Goal: Task Accomplishment & Management: Use online tool/utility

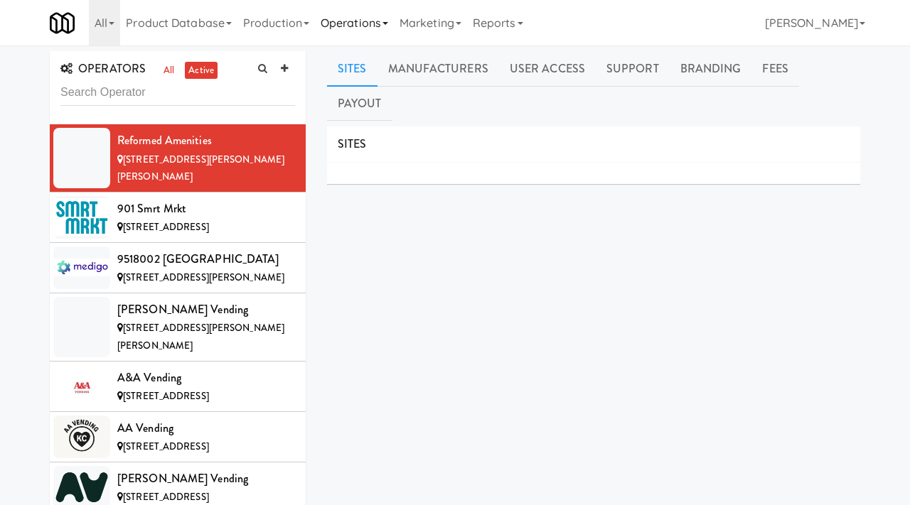
click at [365, 14] on link "Operations" at bounding box center [354, 22] width 79 height 45
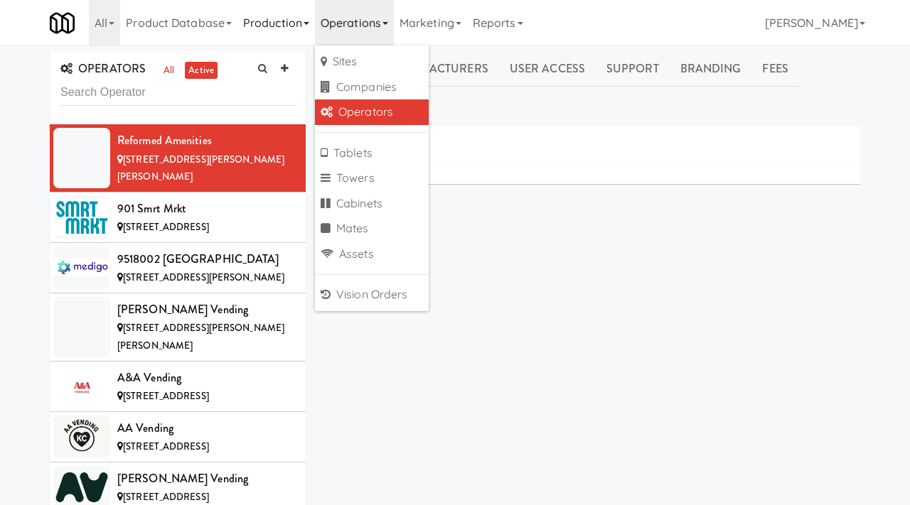
click at [280, 26] on link "Production" at bounding box center [275, 22] width 77 height 45
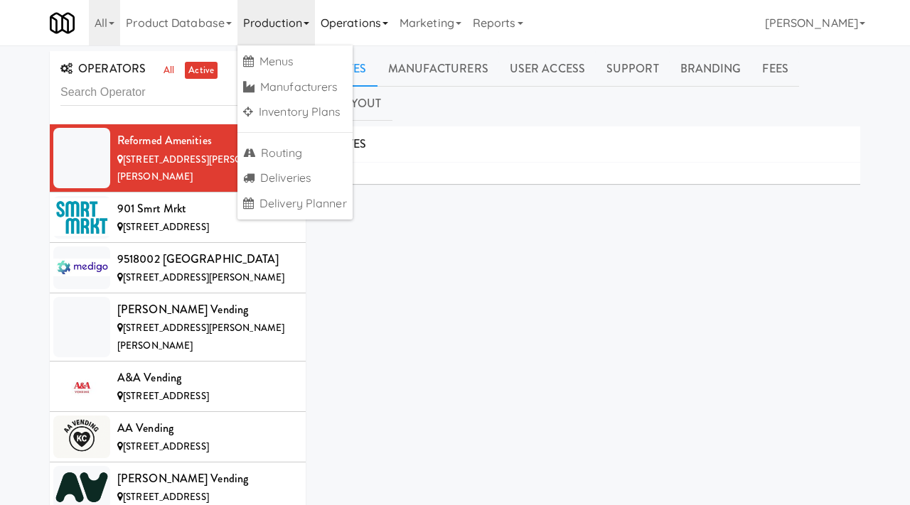
click at [367, 29] on link "Operations" at bounding box center [354, 22] width 79 height 45
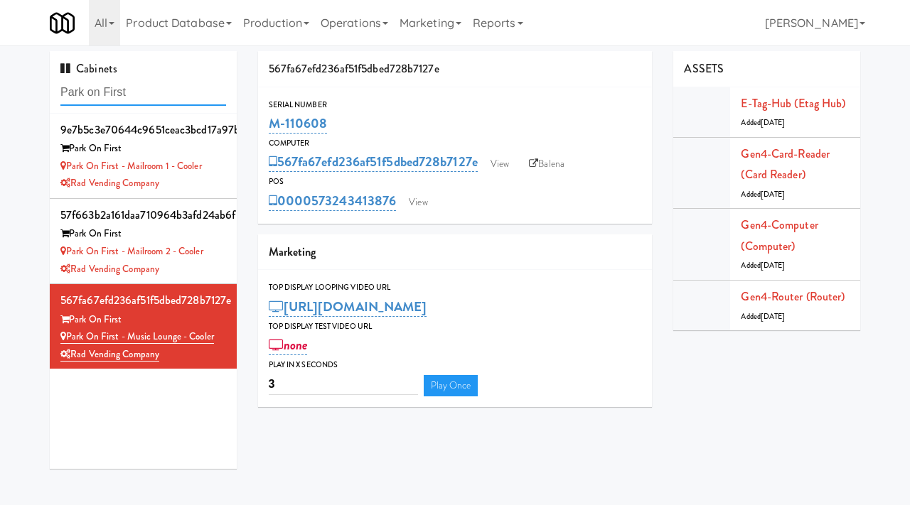
drag, startPoint x: 140, startPoint y: 93, endPoint x: 37, endPoint y: 91, distance: 103.1
click at [37, 91] on div "Cabinets Park on First 9e7b5c3e70644c9651ceac3bcd17a97b Park On First Park on F…" at bounding box center [455, 265] width 910 height 429
type input "couture"
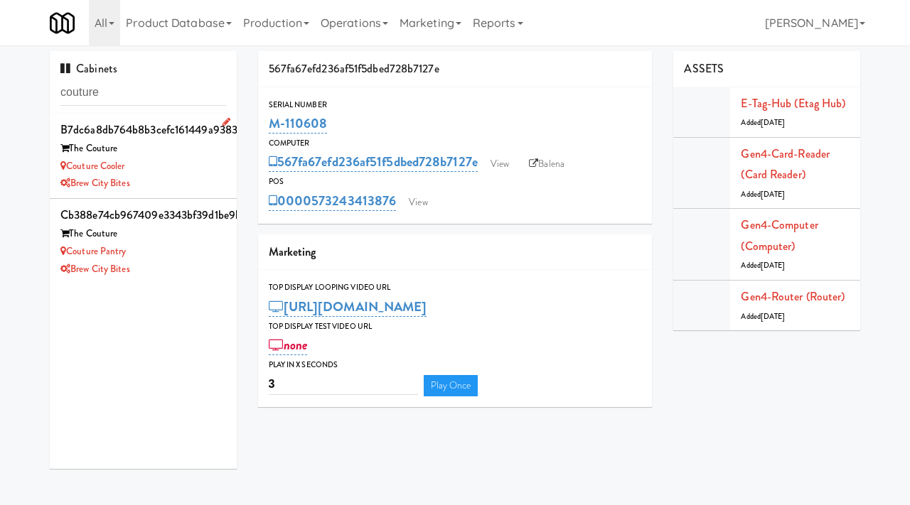
click at [173, 176] on div "Brew City Bites" at bounding box center [143, 184] width 166 height 18
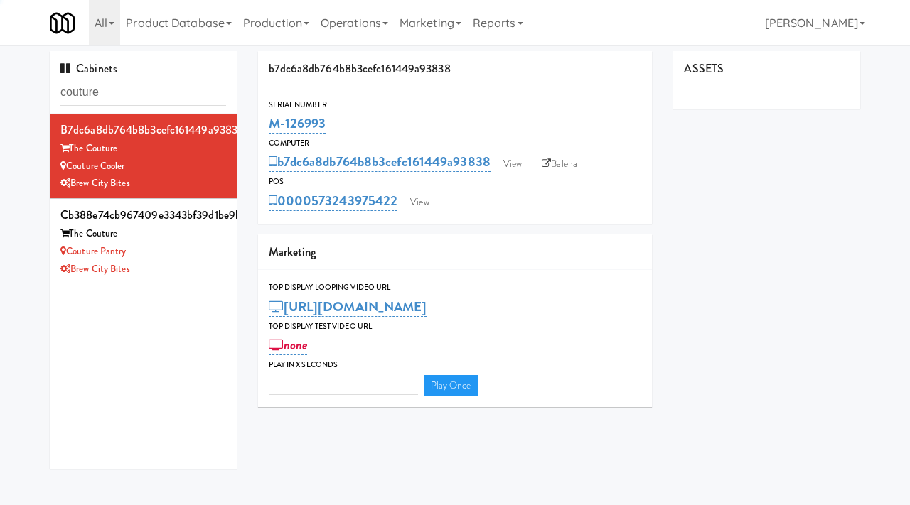
type input "3"
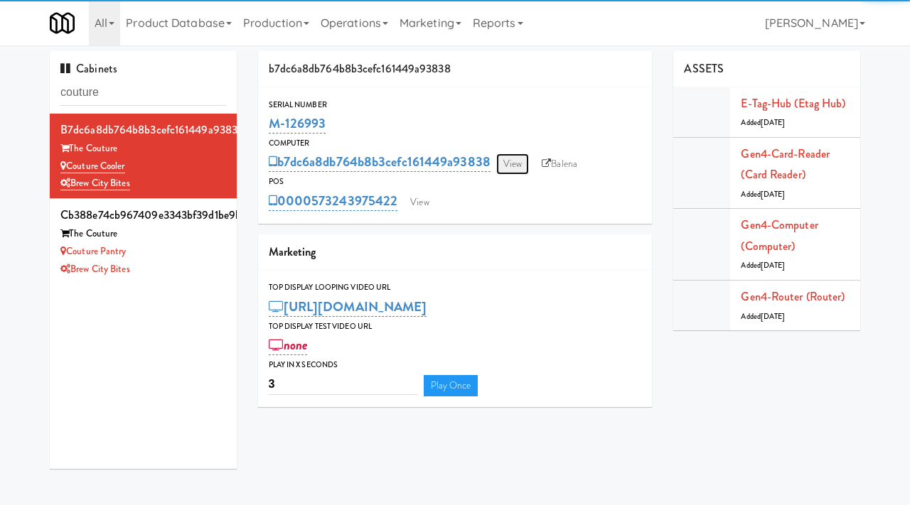
click at [505, 159] on link "View" at bounding box center [512, 164] width 33 height 21
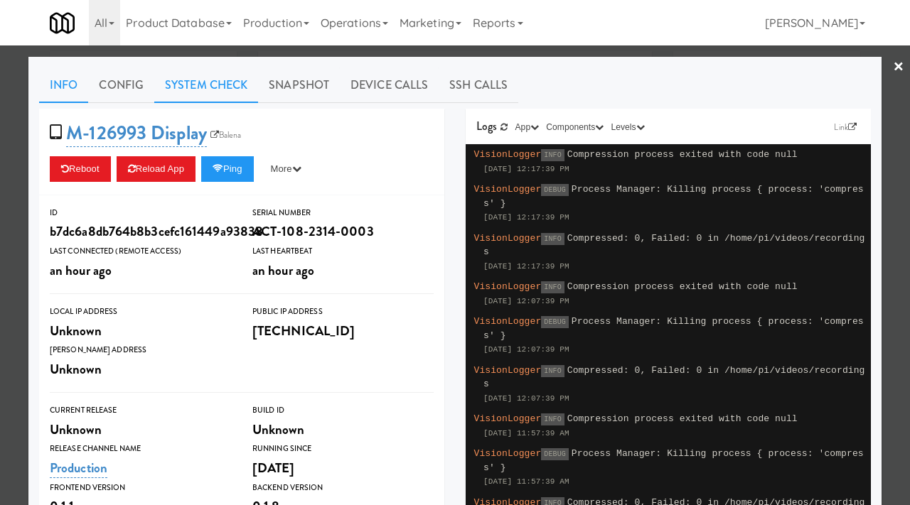
click at [212, 81] on link "System Check" at bounding box center [206, 86] width 104 height 36
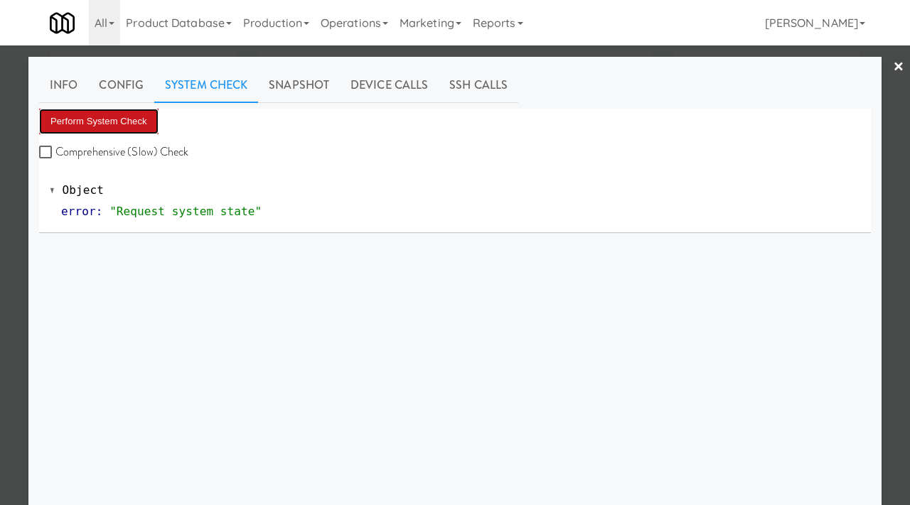
click at [111, 130] on button "Perform System Check" at bounding box center [98, 122] width 119 height 26
click at [114, 119] on button "Perform System Check" at bounding box center [98, 122] width 119 height 26
click at [0, 202] on div at bounding box center [455, 252] width 910 height 505
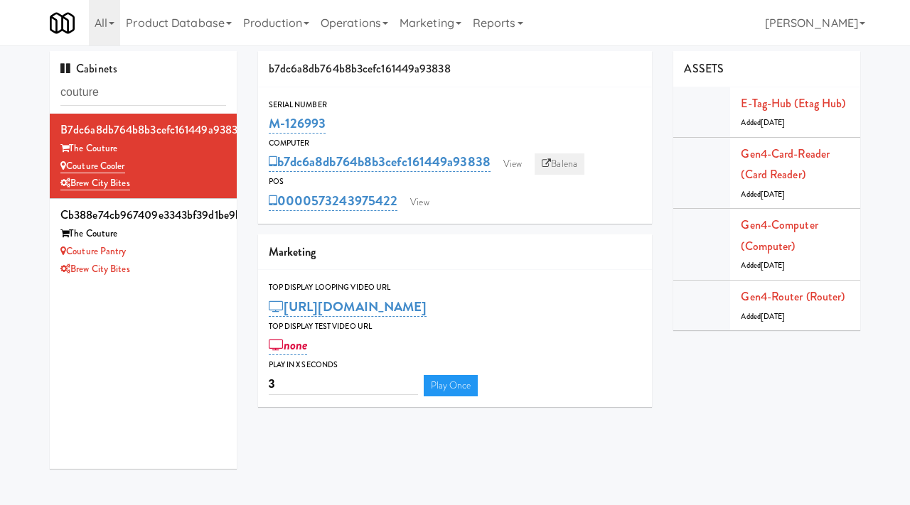
click at [562, 164] on link "Balena" at bounding box center [559, 164] width 50 height 21
drag, startPoint x: 330, startPoint y: 122, endPoint x: 263, endPoint y: 119, distance: 66.8
click at [263, 119] on div "Serial Number M-126993" at bounding box center [455, 117] width 394 height 38
copy link "M-126993"
click at [220, 237] on div "The Couture" at bounding box center [143, 234] width 166 height 18
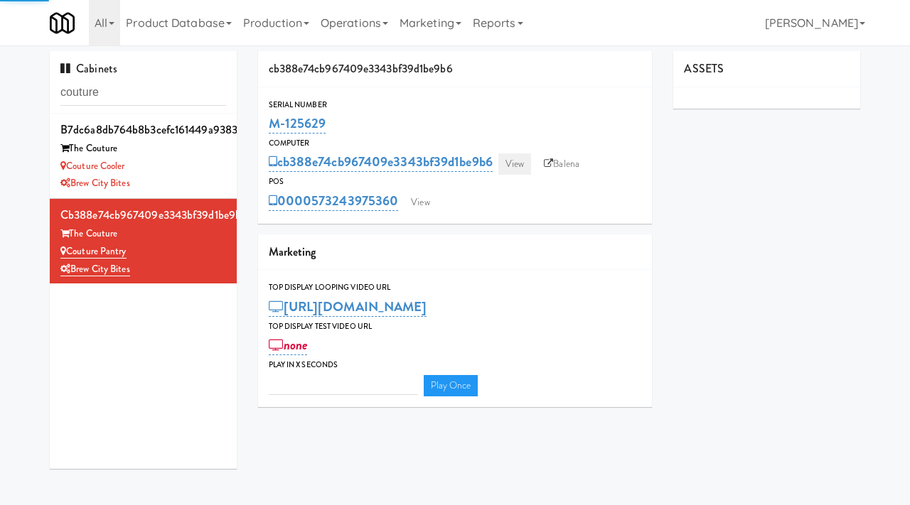
type input "3"
click at [528, 164] on link "View" at bounding box center [514, 164] width 33 height 21
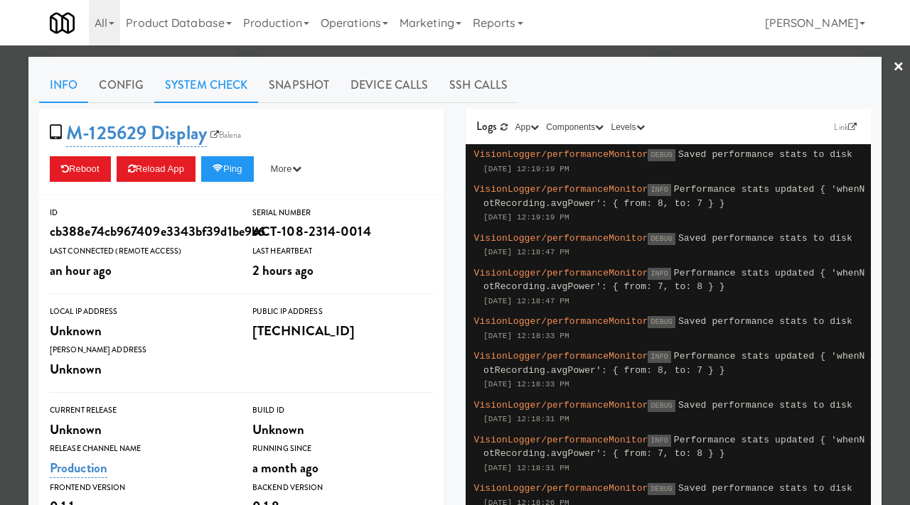
click at [226, 95] on link "System Check" at bounding box center [206, 86] width 104 height 36
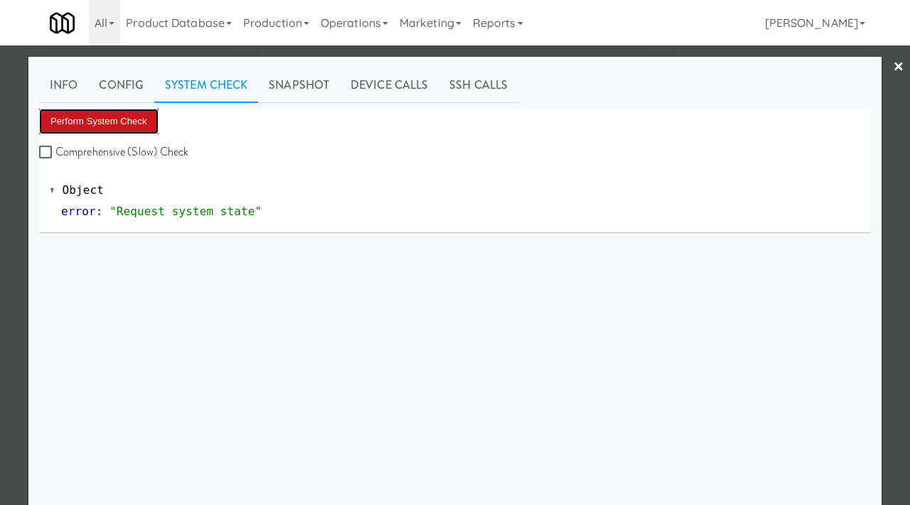
click at [127, 122] on button "Perform System Check" at bounding box center [98, 122] width 119 height 26
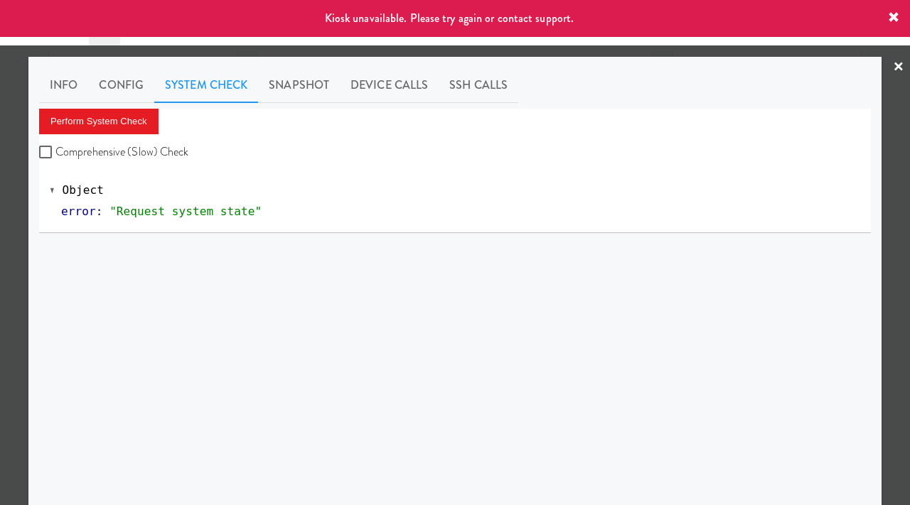
click at [0, 259] on div at bounding box center [455, 252] width 910 height 505
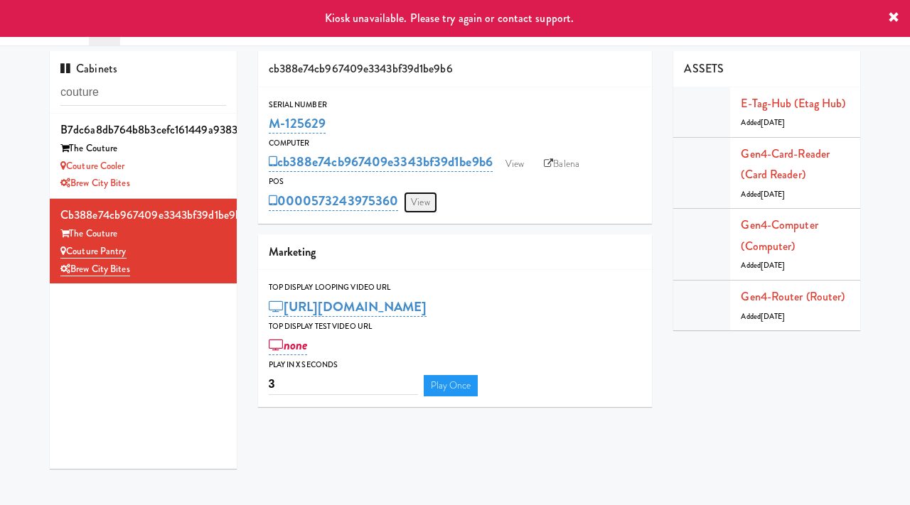
click at [412, 198] on link "View" at bounding box center [420, 202] width 33 height 21
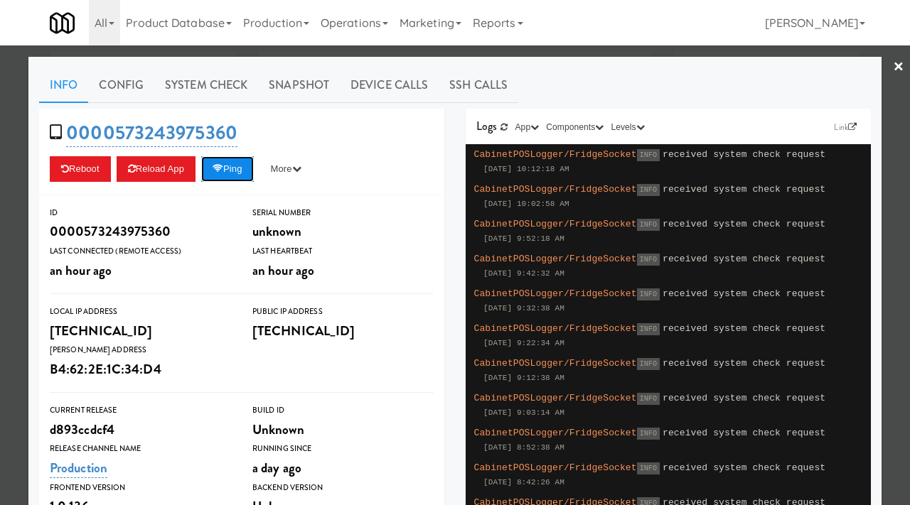
click at [228, 176] on button "Ping" at bounding box center [227, 169] width 53 height 26
click at [0, 156] on div at bounding box center [455, 252] width 910 height 505
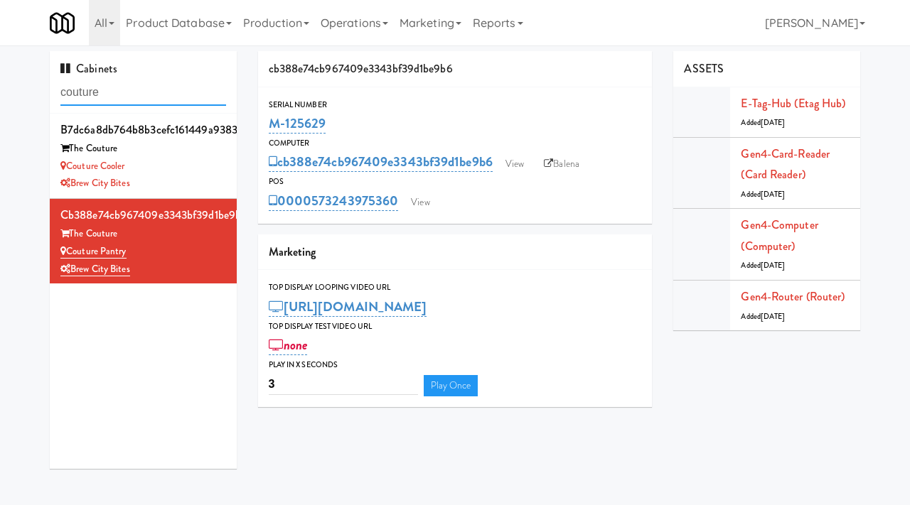
click at [132, 95] on input "couture" at bounding box center [143, 93] width 166 height 26
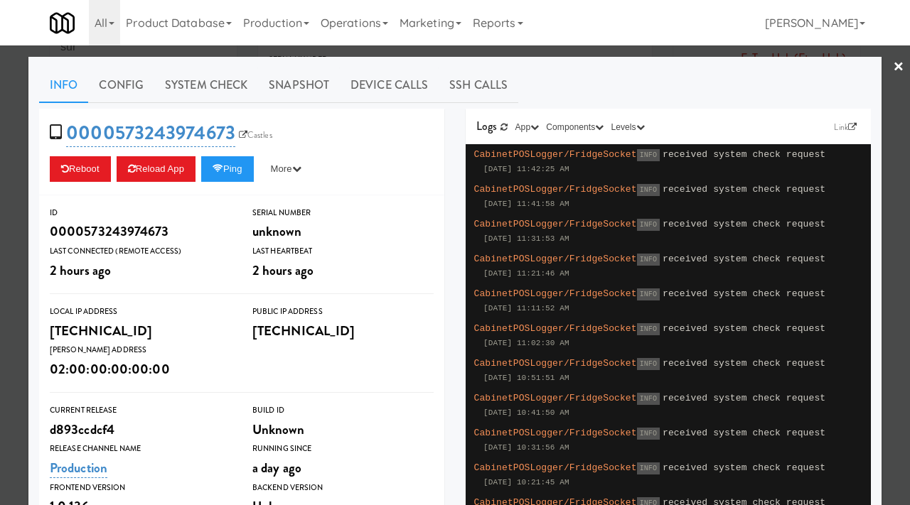
scroll to position [45, 0]
click at [0, 120] on div at bounding box center [455, 252] width 910 height 505
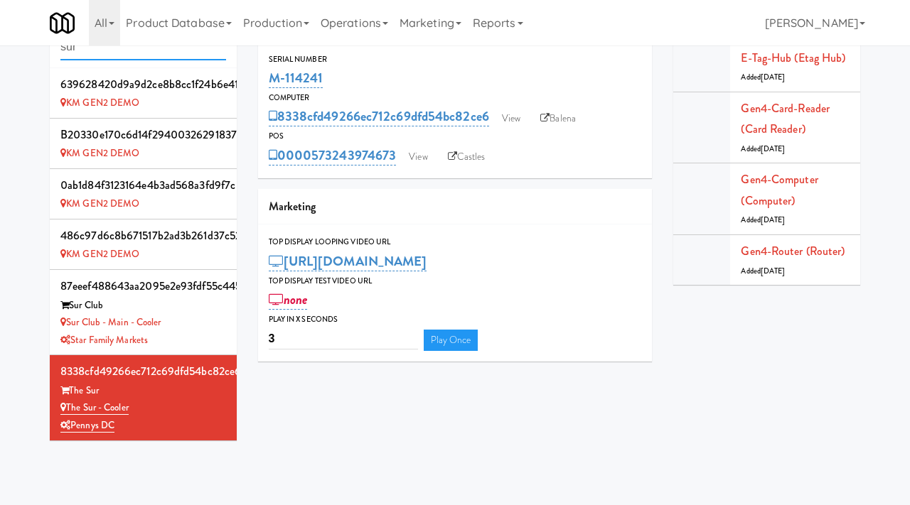
click at [114, 52] on input "sur" at bounding box center [143, 47] width 166 height 26
type input "slade"
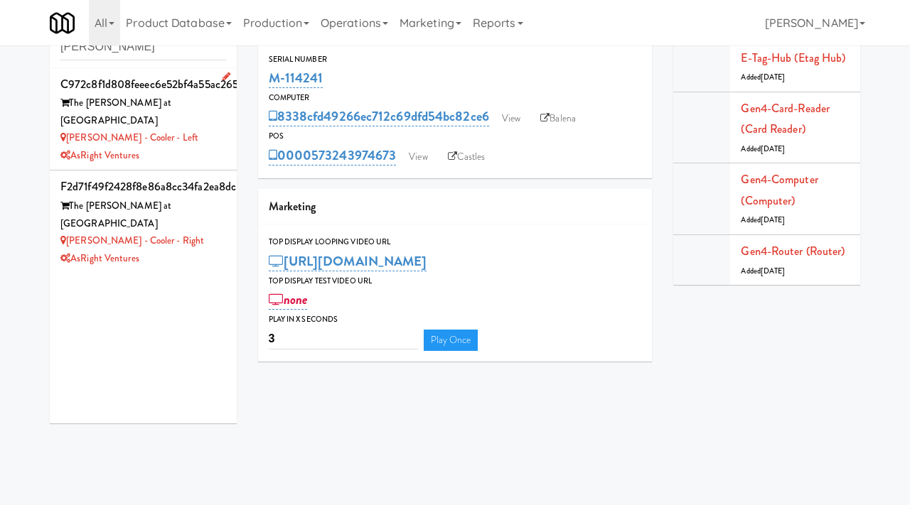
click at [174, 104] on div "The Slade at Channelside" at bounding box center [143, 112] width 166 height 35
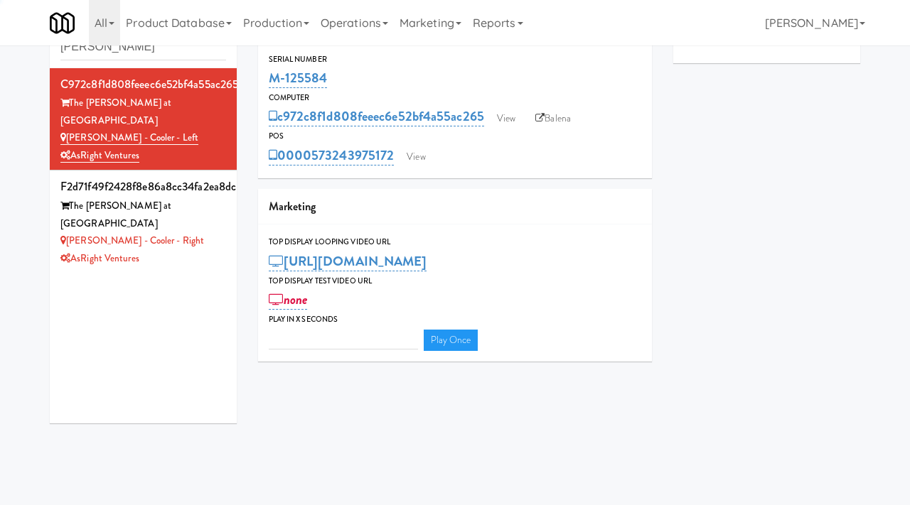
type input "3"
click at [519, 119] on link "View" at bounding box center [506, 118] width 33 height 21
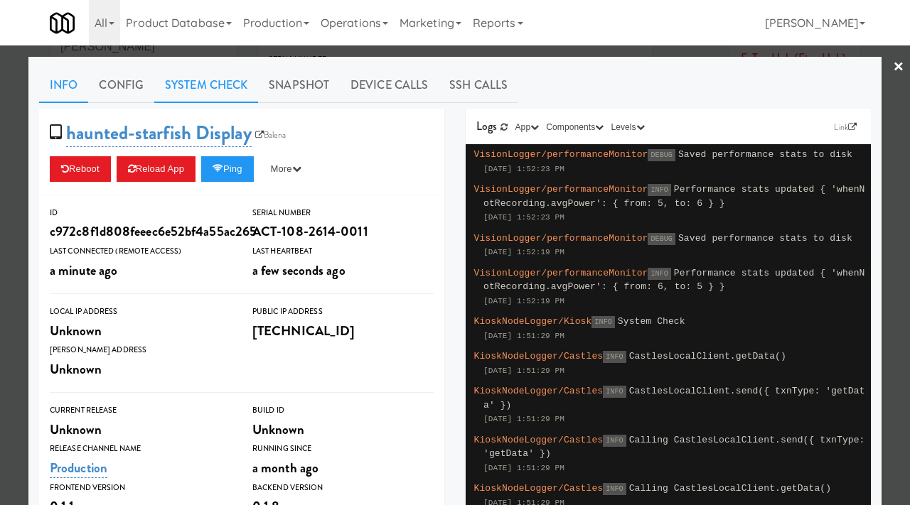
click at [229, 86] on link "System Check" at bounding box center [206, 86] width 104 height 36
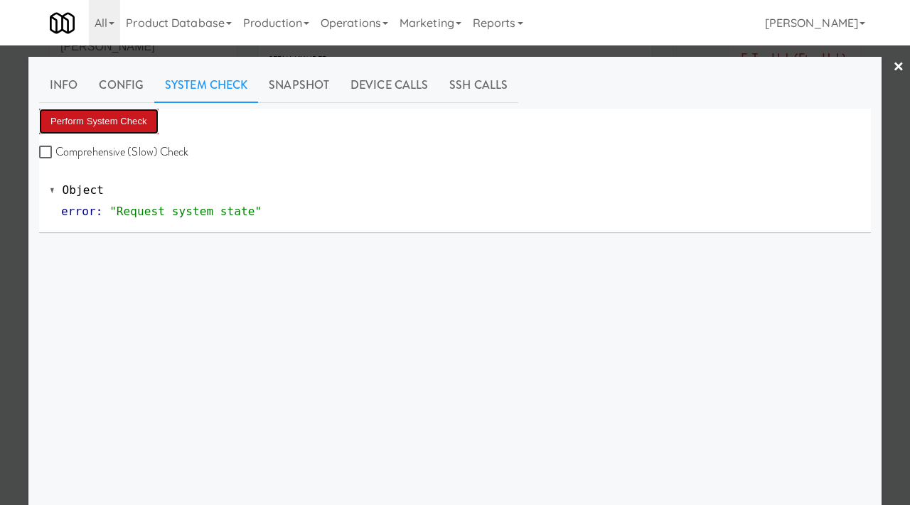
click at [96, 127] on button "Perform System Check" at bounding box center [98, 122] width 119 height 26
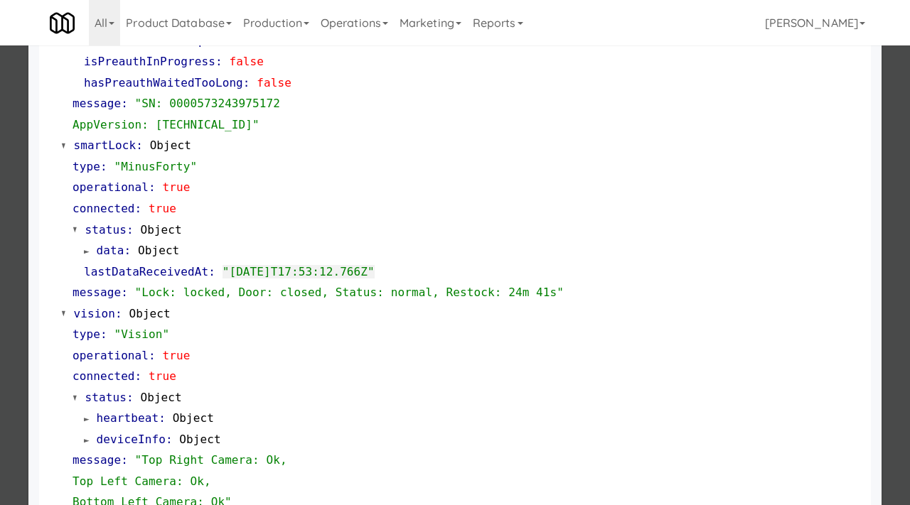
scroll to position [298, 0]
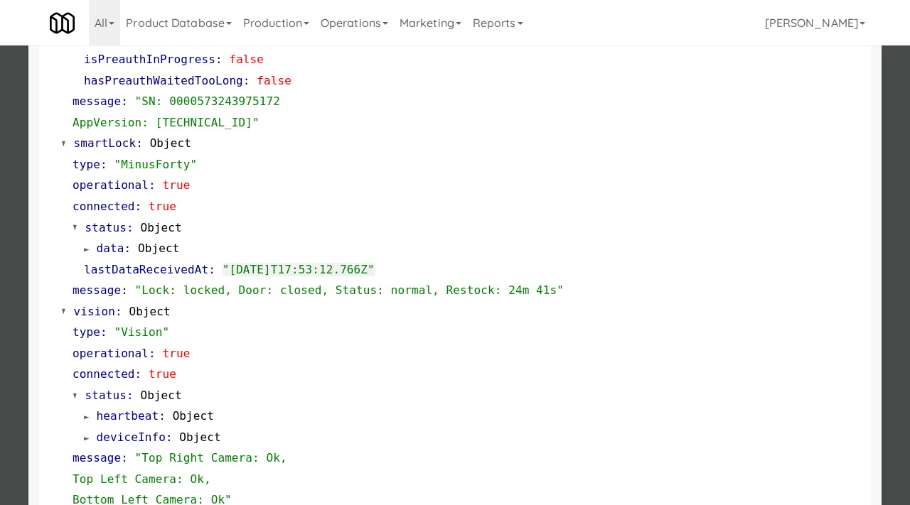
click at [0, 349] on div at bounding box center [455, 252] width 910 height 505
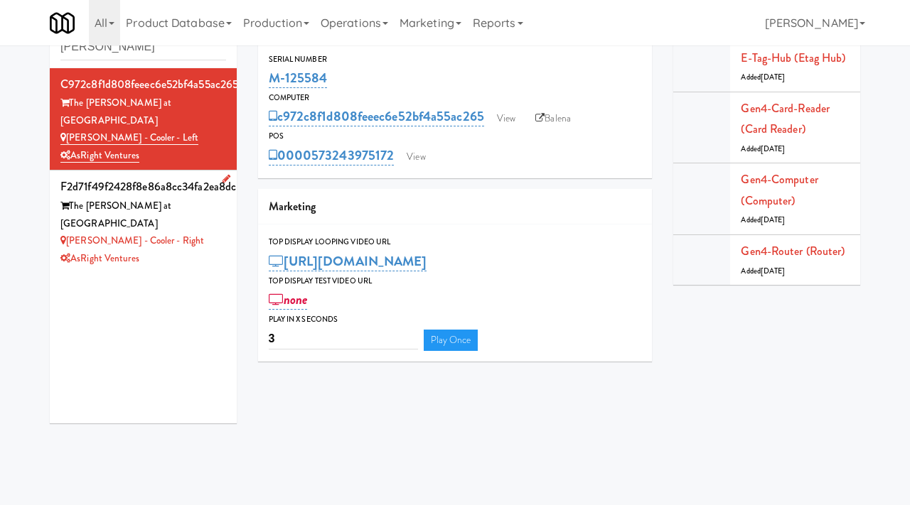
click at [199, 232] on div "Slade - Cooler - Right" at bounding box center [143, 241] width 166 height 18
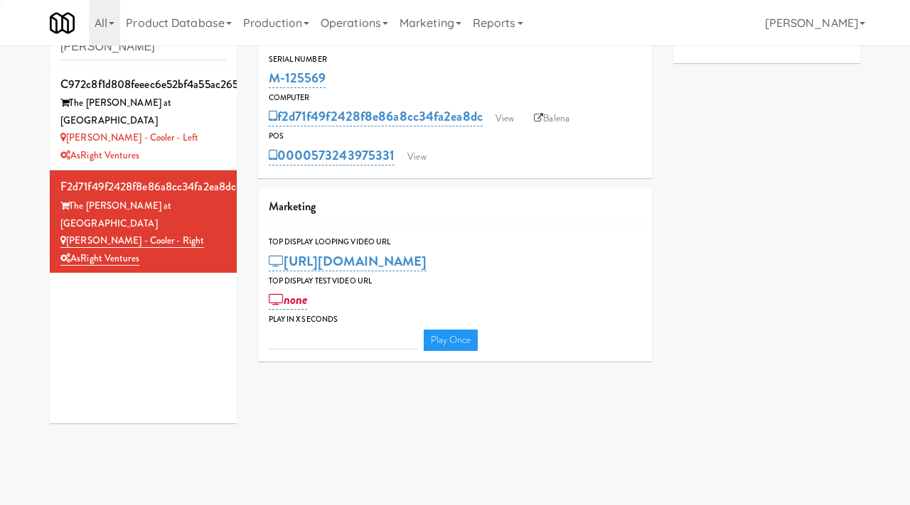
type input "3"
click at [500, 120] on link "View" at bounding box center [504, 118] width 33 height 21
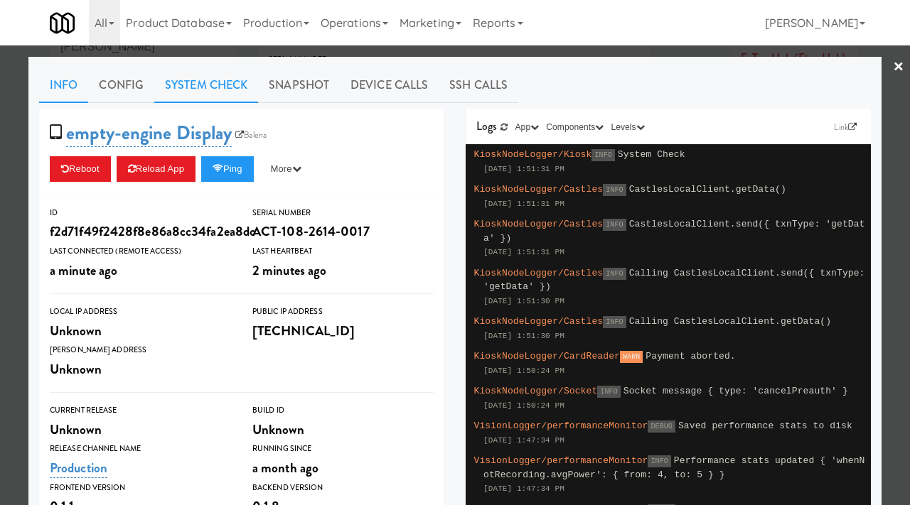
click at [213, 83] on link "System Check" at bounding box center [206, 86] width 104 height 36
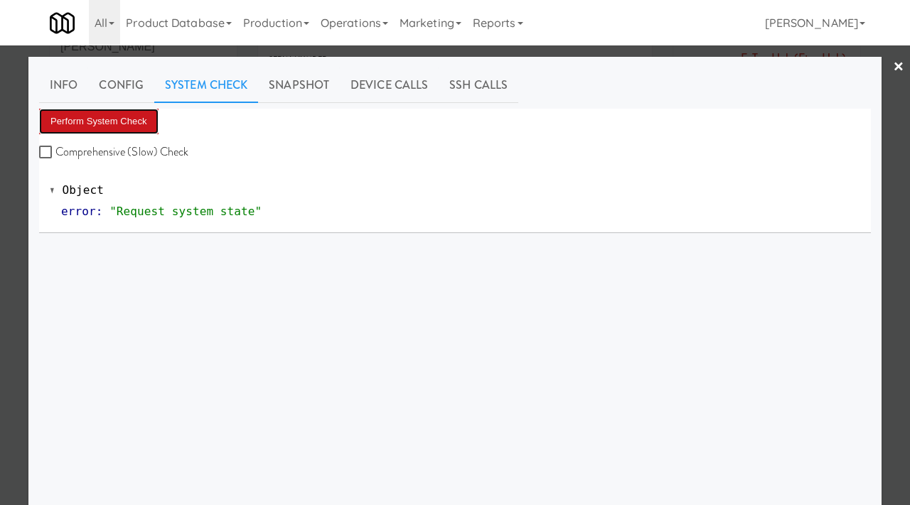
click at [81, 126] on button "Perform System Check" at bounding box center [98, 122] width 119 height 26
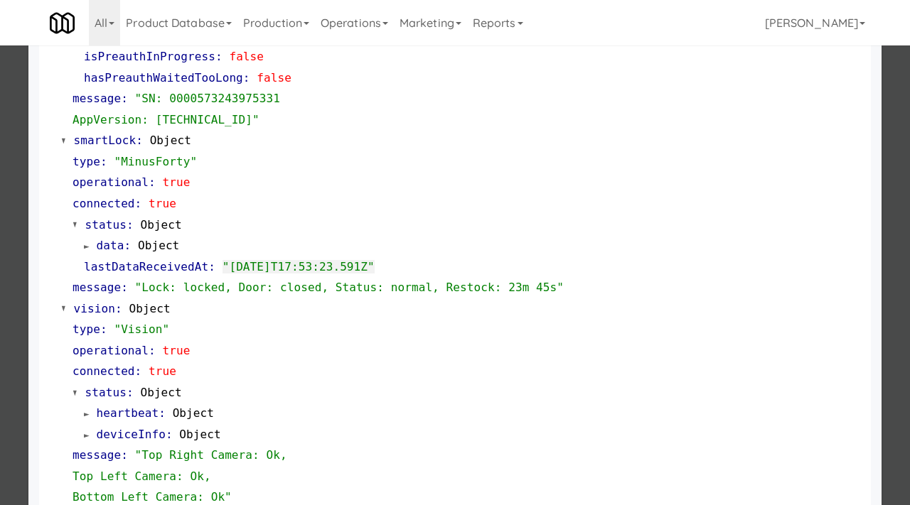
scroll to position [4, 0]
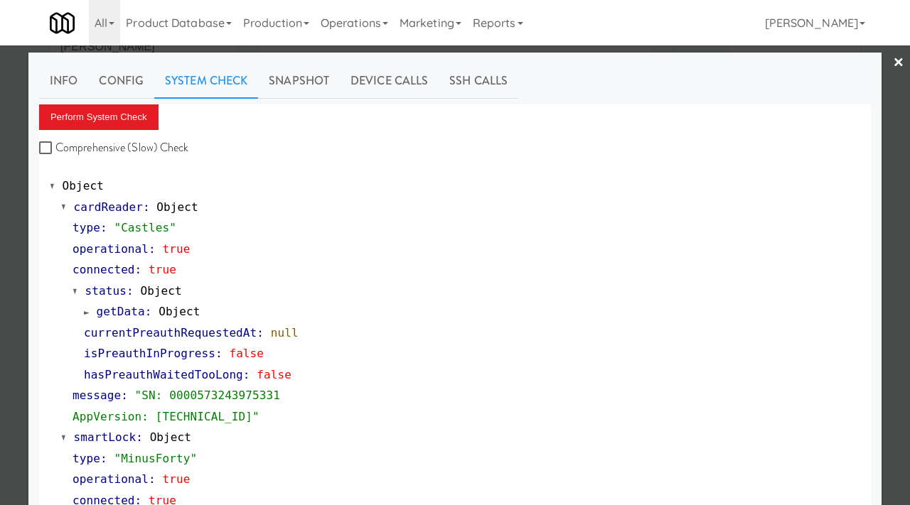
click at [0, 190] on div at bounding box center [455, 252] width 910 height 505
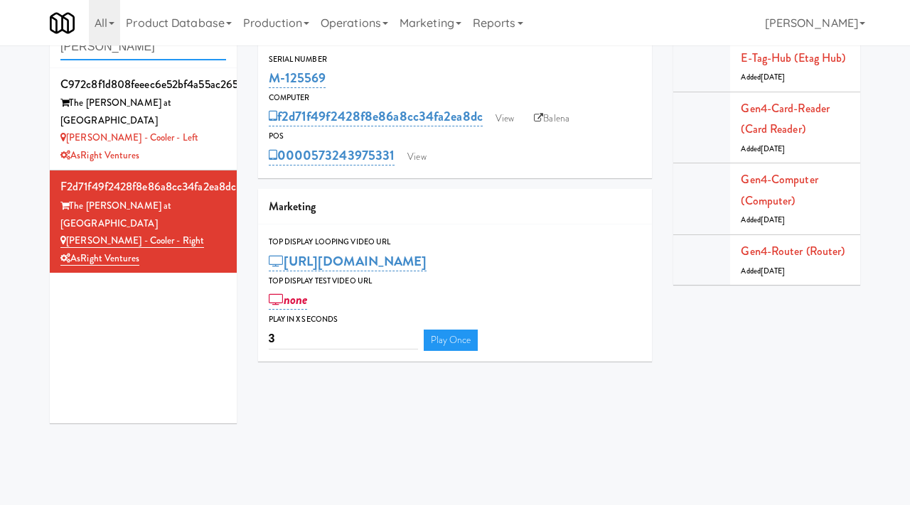
drag, startPoint x: 166, startPoint y: 50, endPoint x: 32, endPoint y: 44, distance: 134.5
click at [32, 44] on body "Okay Okay Select date: previous 2025-Aug next Su Mo Tu We Th Fr Sa 27 28 29 30 …" at bounding box center [455, 252] width 910 height 505
paste input "Spaces - 15th"
type input "Spaces - 15th"
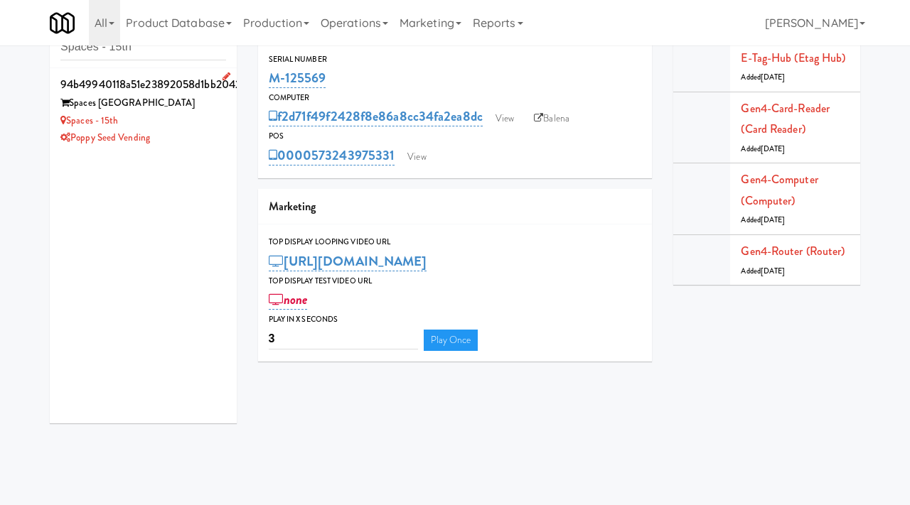
click at [193, 118] on div "Spaces - 15th" at bounding box center [143, 121] width 166 height 18
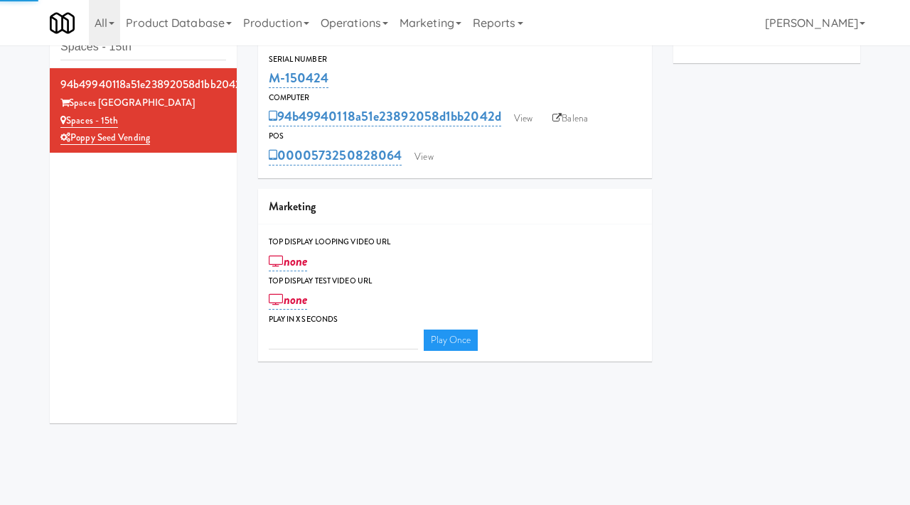
type input "3"
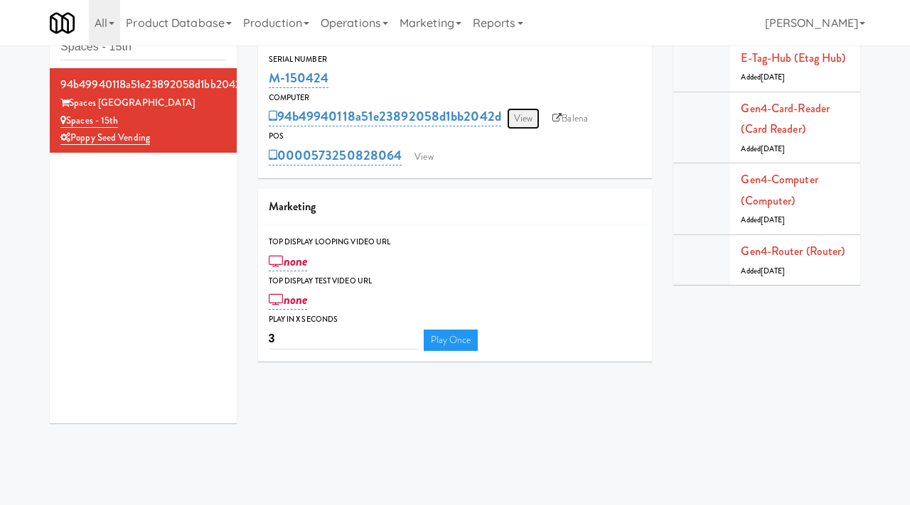
click at [532, 112] on link "View" at bounding box center [523, 118] width 33 height 21
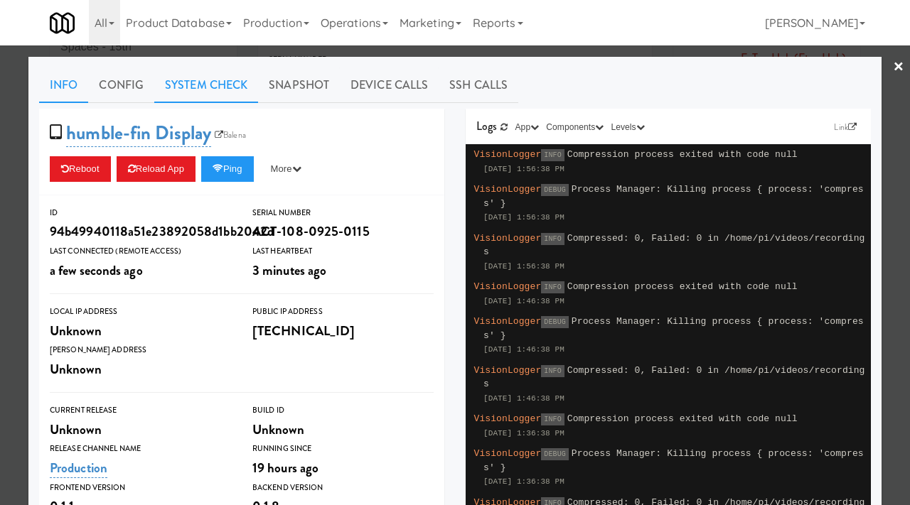
click at [227, 87] on link "System Check" at bounding box center [206, 86] width 104 height 36
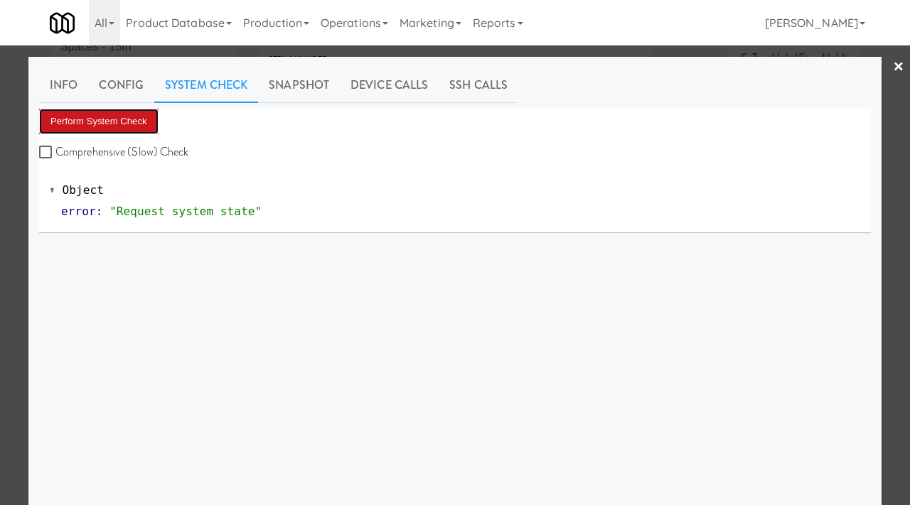
click at [130, 117] on button "Perform System Check" at bounding box center [98, 122] width 119 height 26
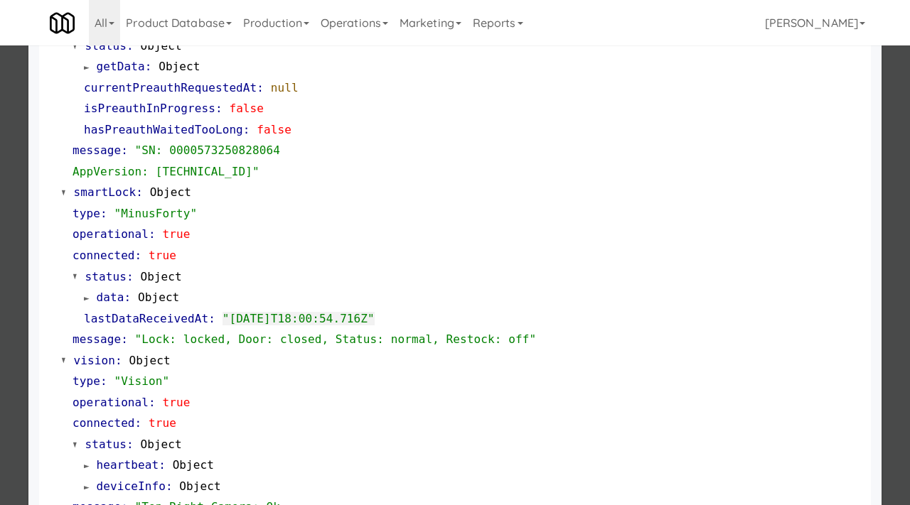
scroll to position [598, 0]
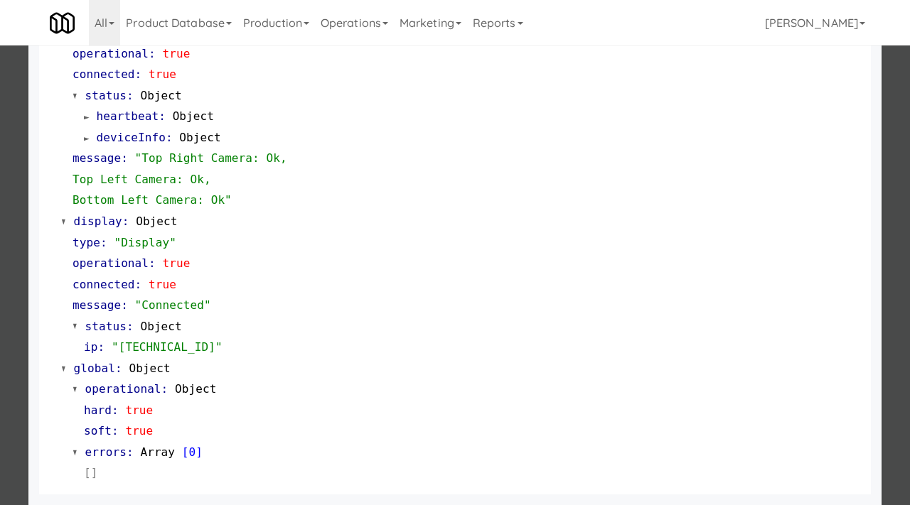
click at [0, 338] on div at bounding box center [455, 252] width 910 height 505
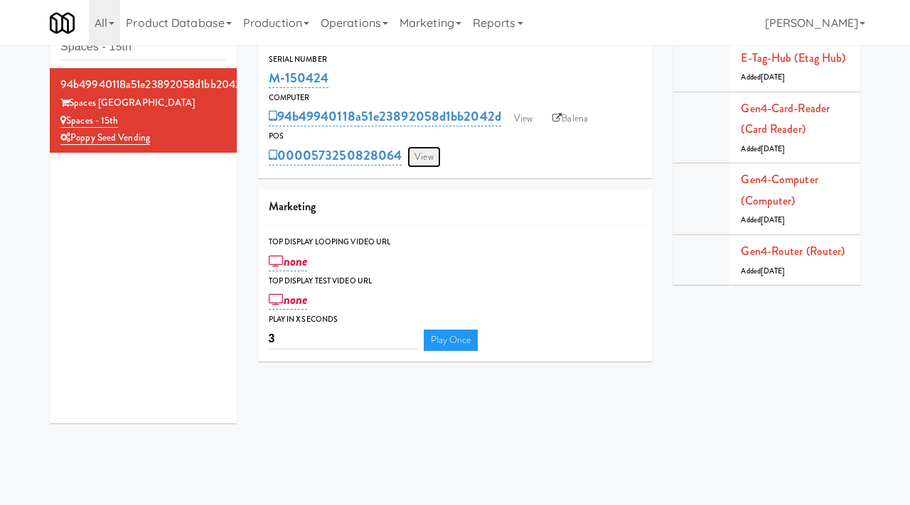
click at [419, 155] on link "View" at bounding box center [423, 156] width 33 height 21
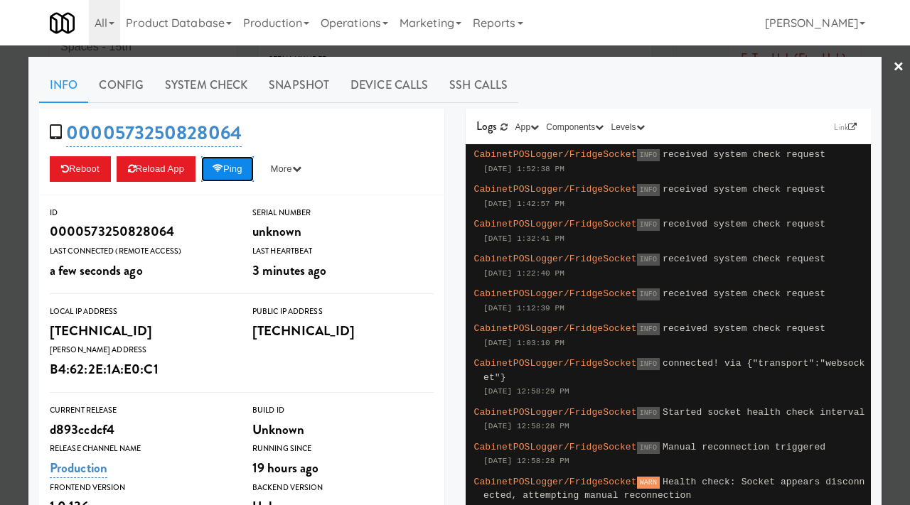
click at [233, 171] on button "Ping" at bounding box center [227, 169] width 53 height 26
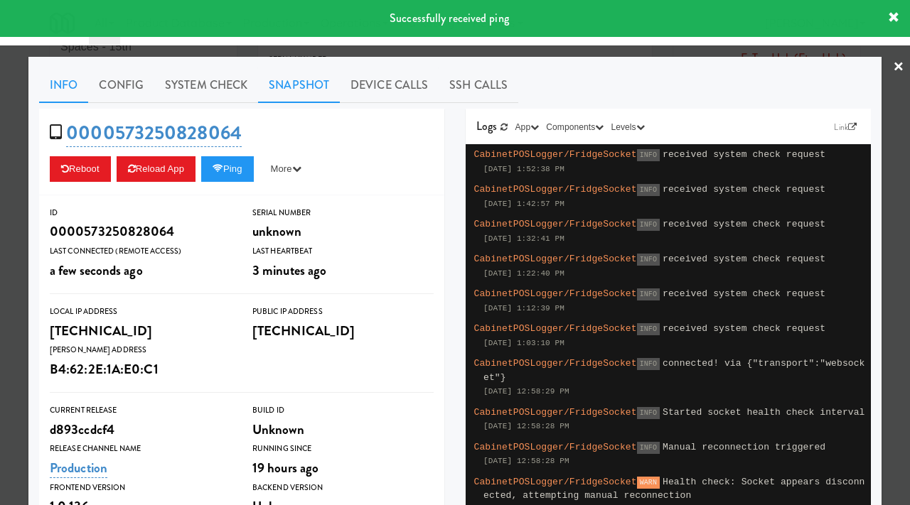
click at [292, 98] on link "Snapshot" at bounding box center [299, 86] width 82 height 36
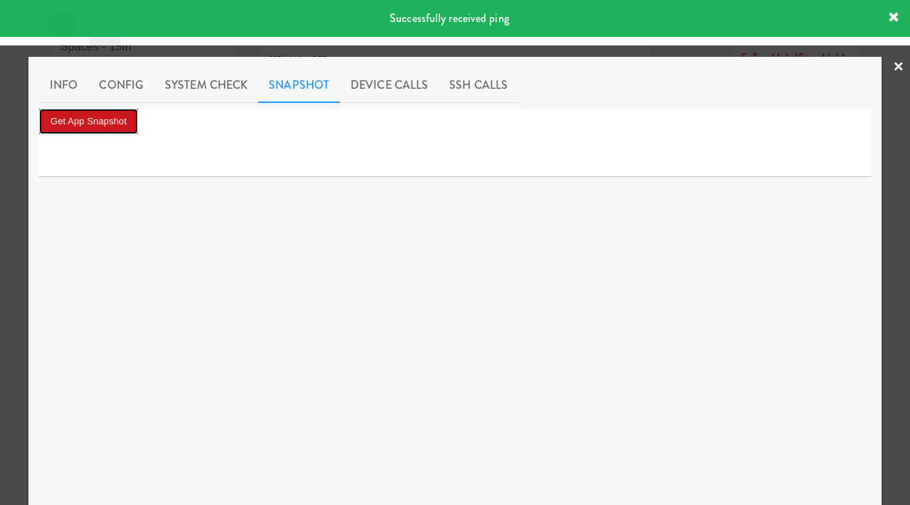
click at [86, 124] on button "Get App Snapshot" at bounding box center [88, 122] width 99 height 26
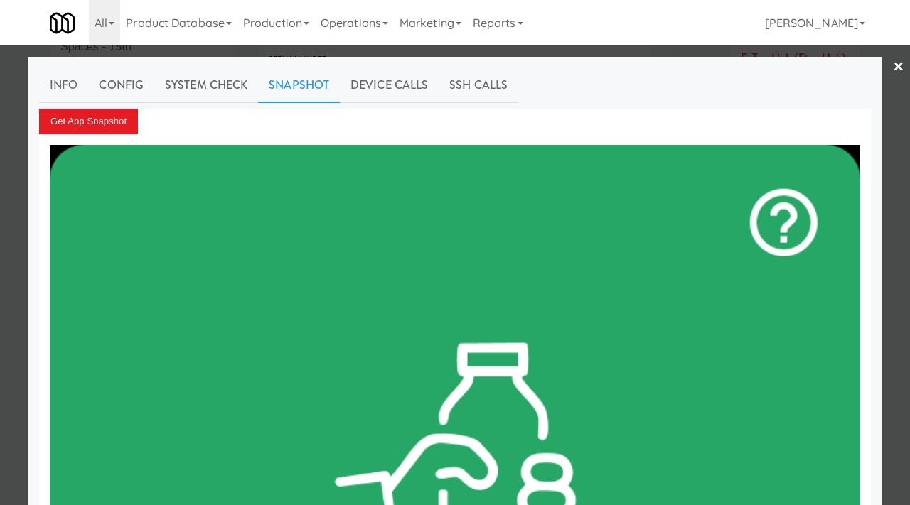
click at [11, 235] on div at bounding box center [455, 252] width 910 height 505
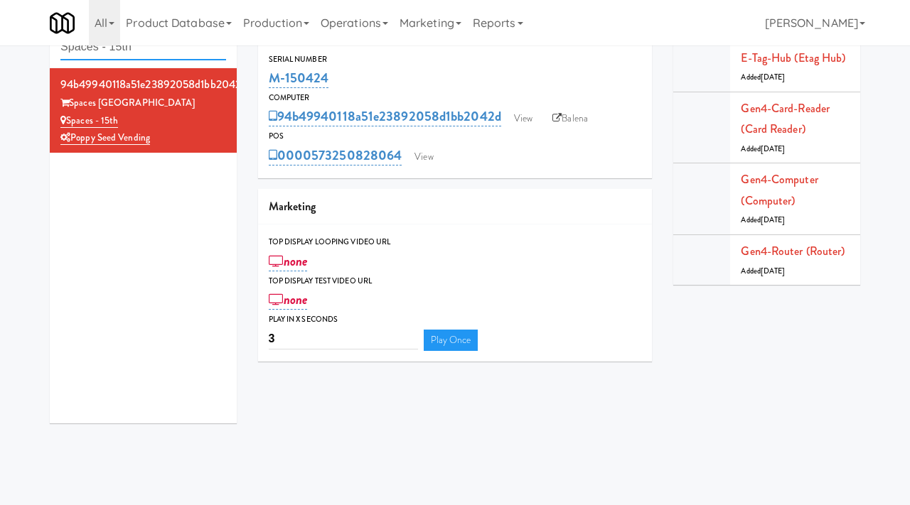
click at [145, 51] on input "Spaces - 15th" at bounding box center [143, 47] width 166 height 26
paste input "RMU - Cooler"
type input "RMU - Cooler"
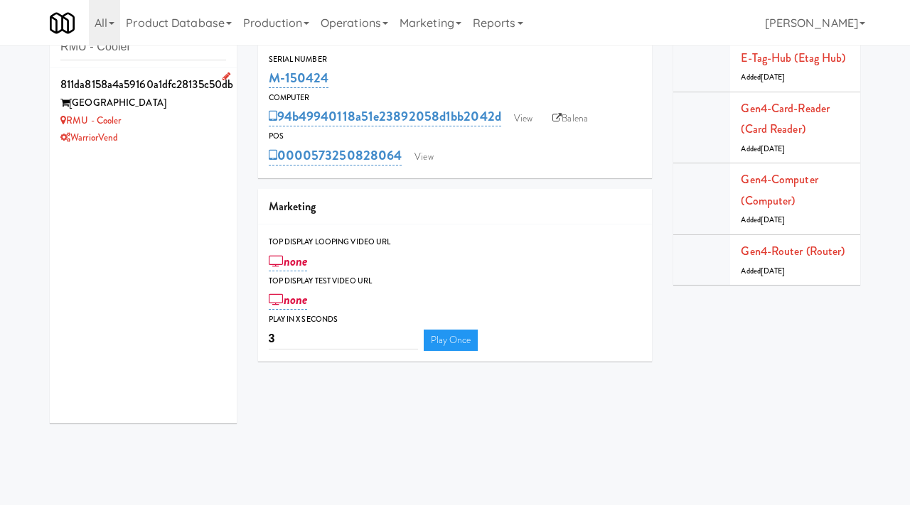
click at [181, 122] on div "RMU - Cooler" at bounding box center [143, 121] width 166 height 18
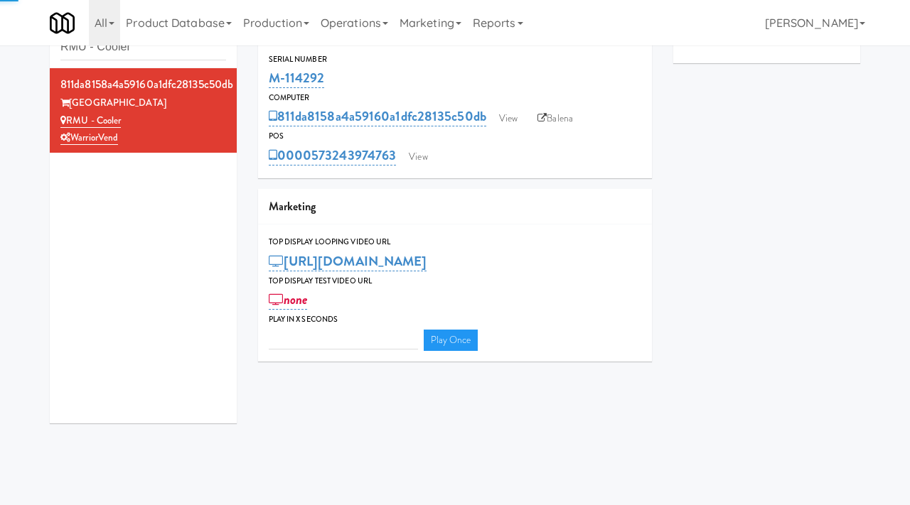
type input "3"
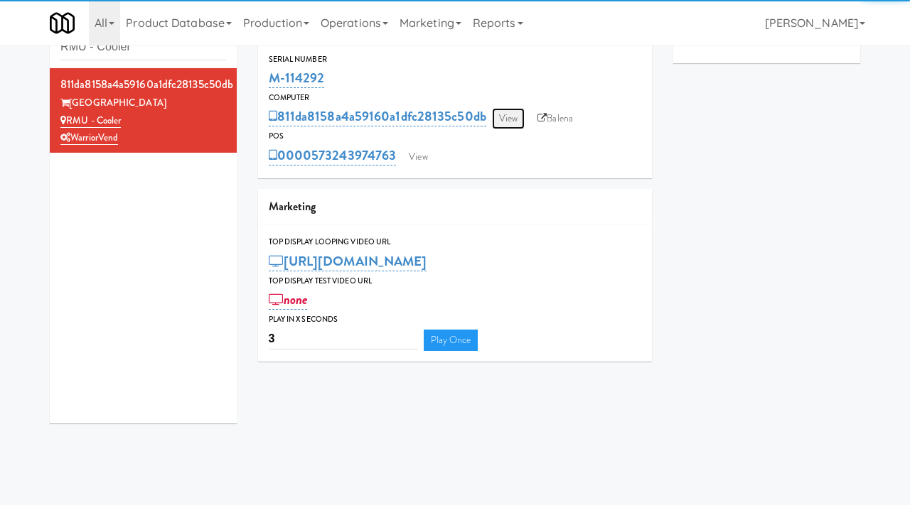
click at [509, 117] on link "View" at bounding box center [508, 118] width 33 height 21
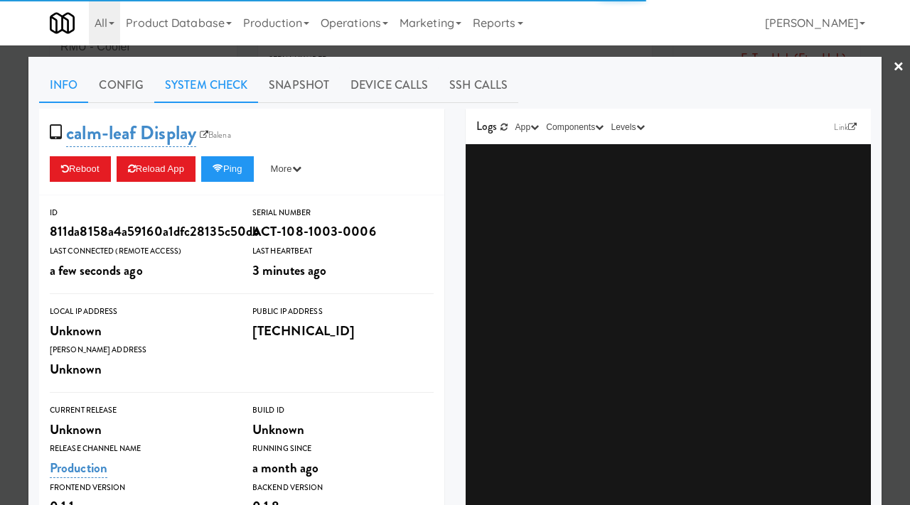
click at [191, 78] on link "System Check" at bounding box center [206, 86] width 104 height 36
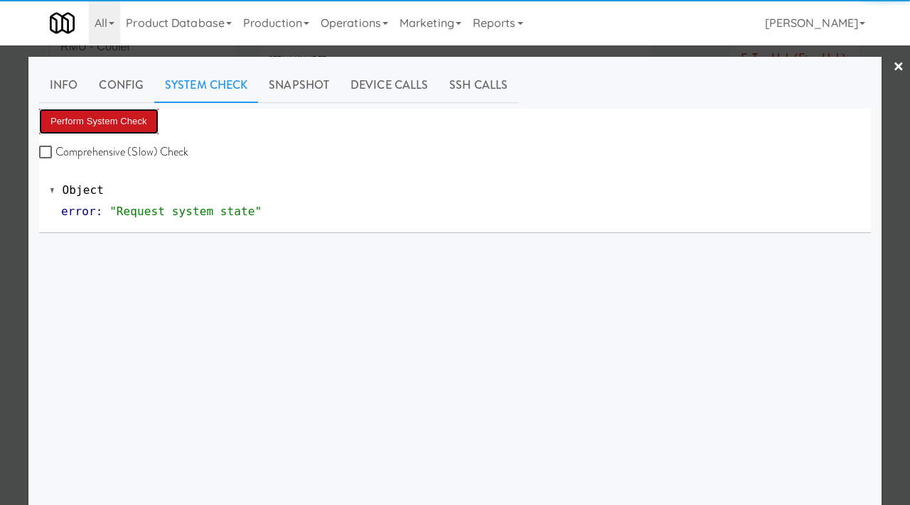
click at [127, 127] on button "Perform System Check" at bounding box center [98, 122] width 119 height 26
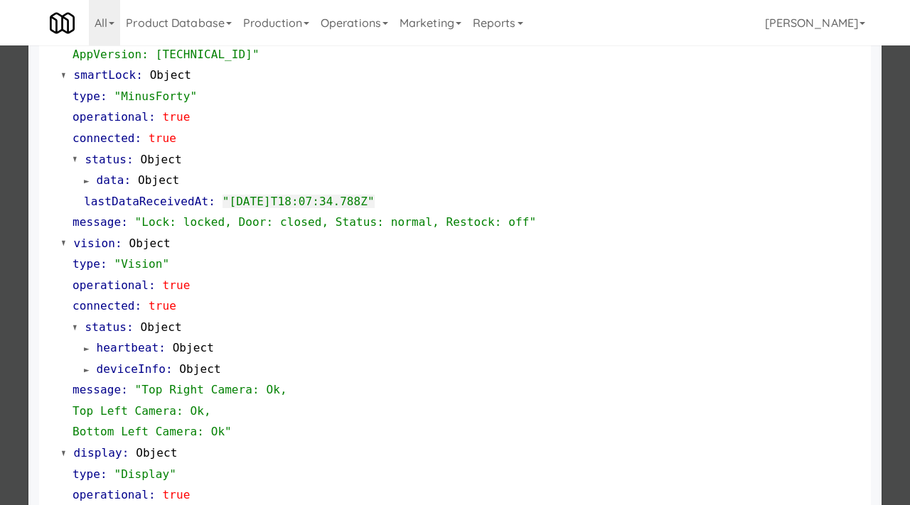
scroll to position [598, 0]
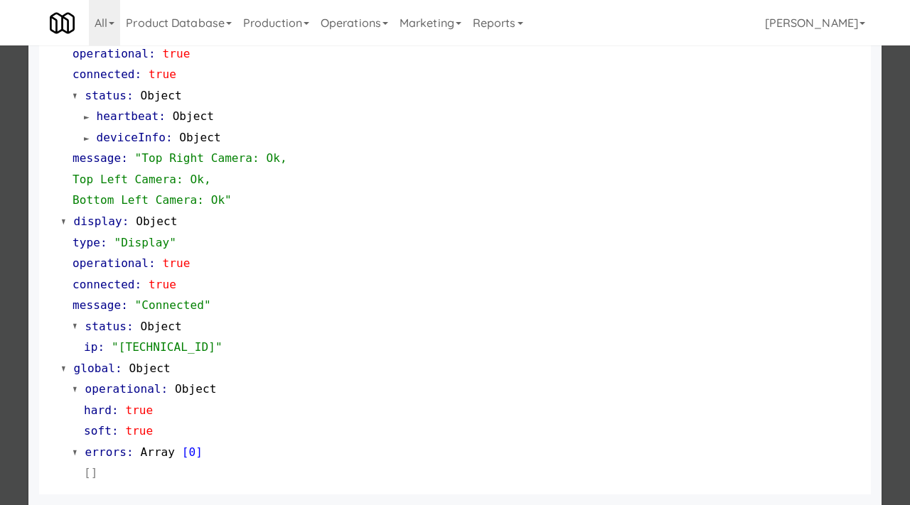
click at [11, 313] on div at bounding box center [455, 252] width 910 height 505
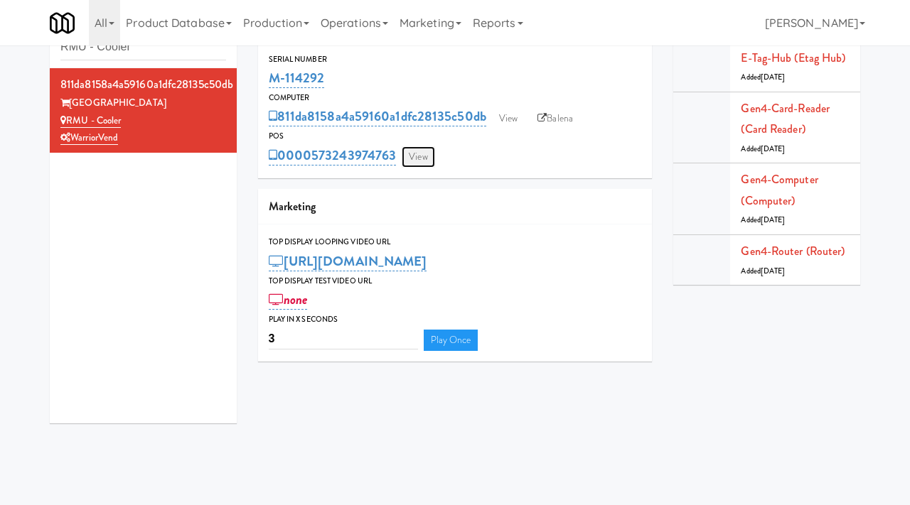
click at [425, 154] on link "View" at bounding box center [418, 156] width 33 height 21
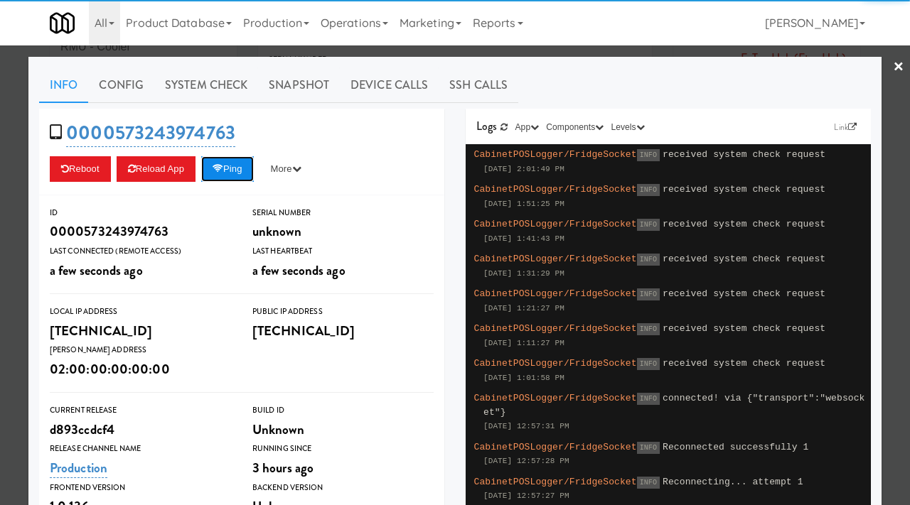
click at [247, 171] on button "Ping" at bounding box center [227, 169] width 53 height 26
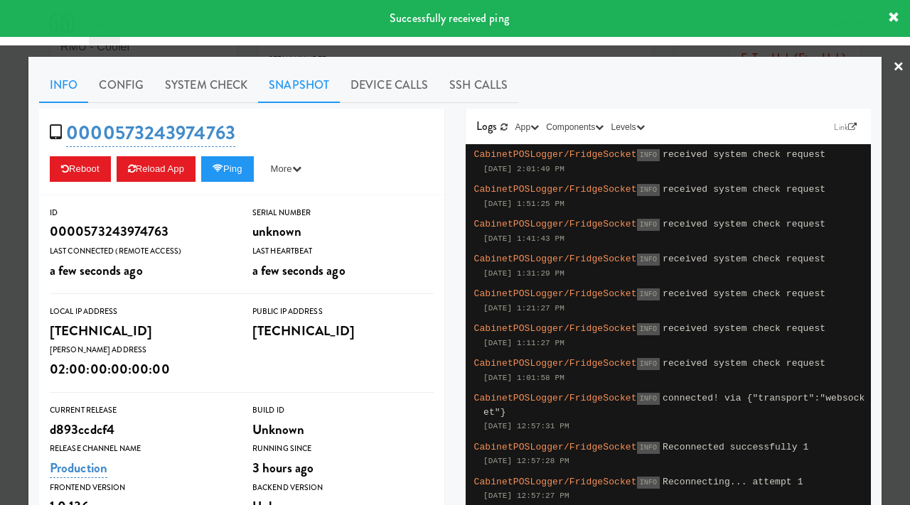
click at [308, 73] on link "Snapshot" at bounding box center [299, 86] width 82 height 36
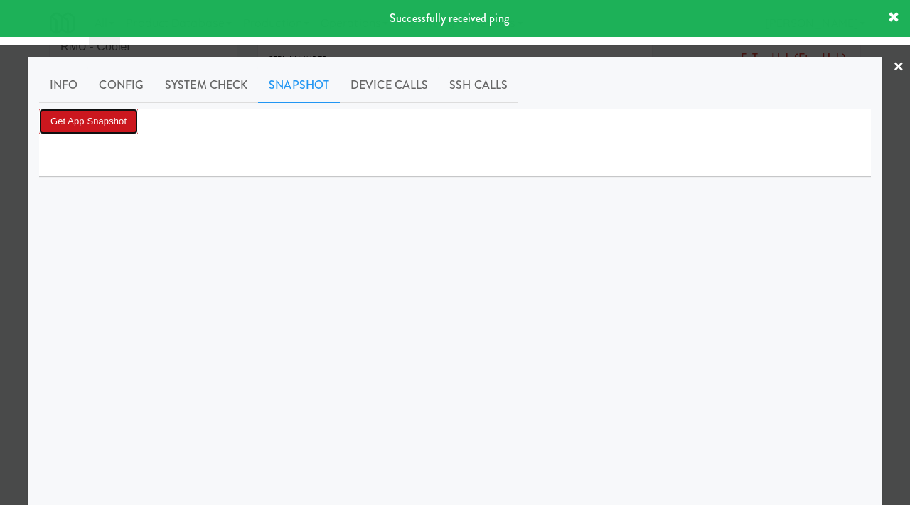
click at [101, 126] on button "Get App Snapshot" at bounding box center [88, 122] width 99 height 26
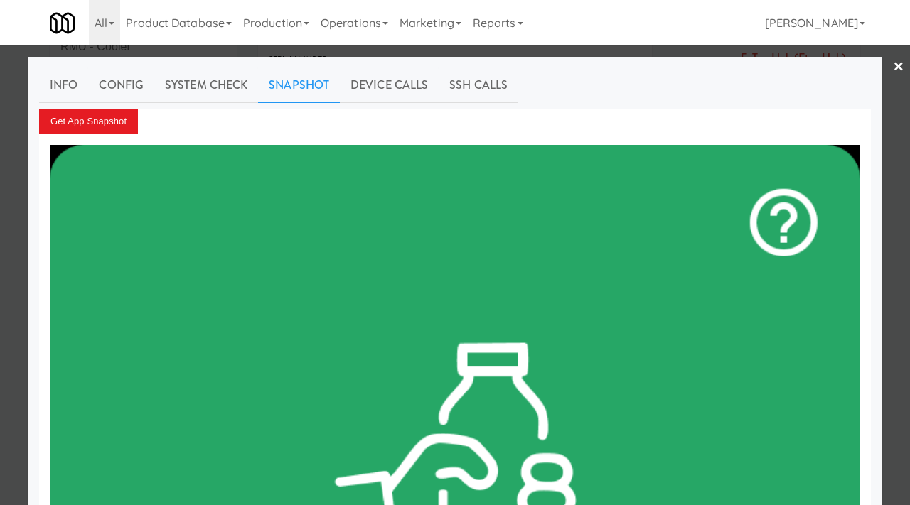
click at [0, 205] on div at bounding box center [455, 252] width 910 height 505
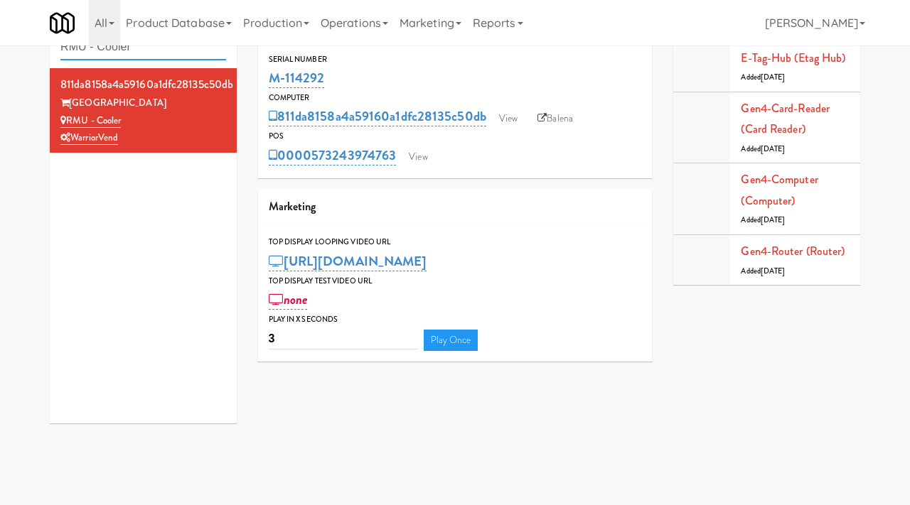
click at [164, 54] on input "RMU - Cooler" at bounding box center [143, 47] width 166 height 26
paste input "Lilac Station"
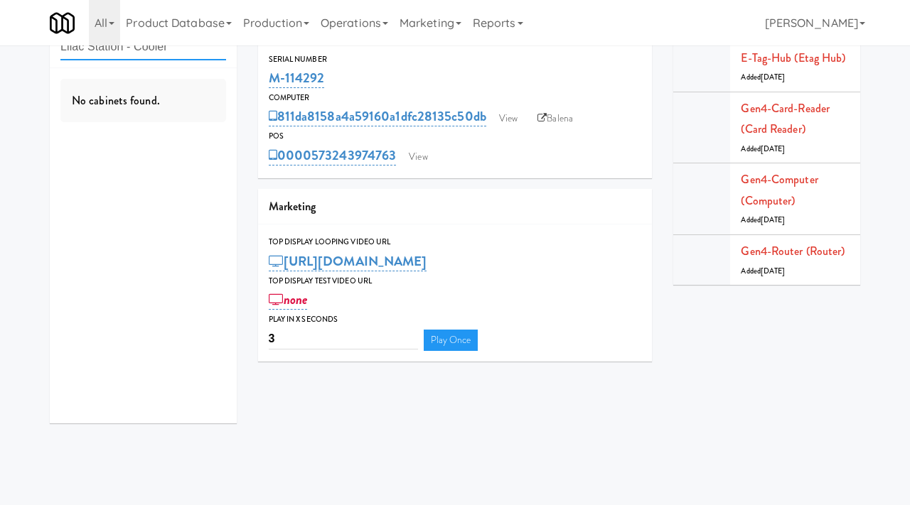
type input "Lilac Station - Cooler"
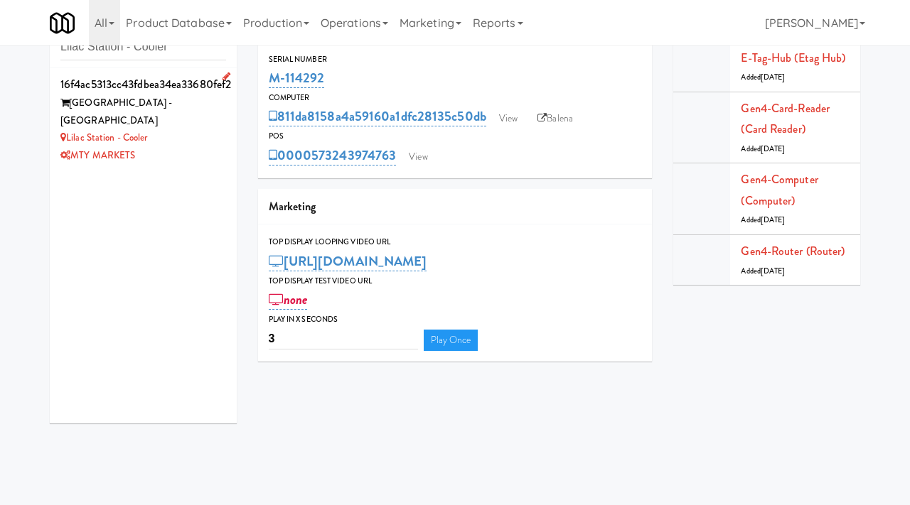
click at [203, 129] on div "Lilac Station - Cooler" at bounding box center [143, 138] width 166 height 18
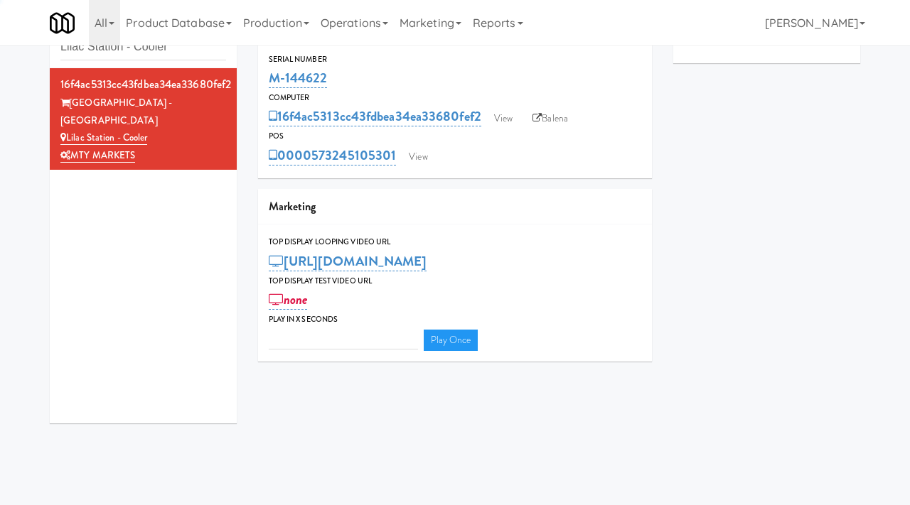
type input "3"
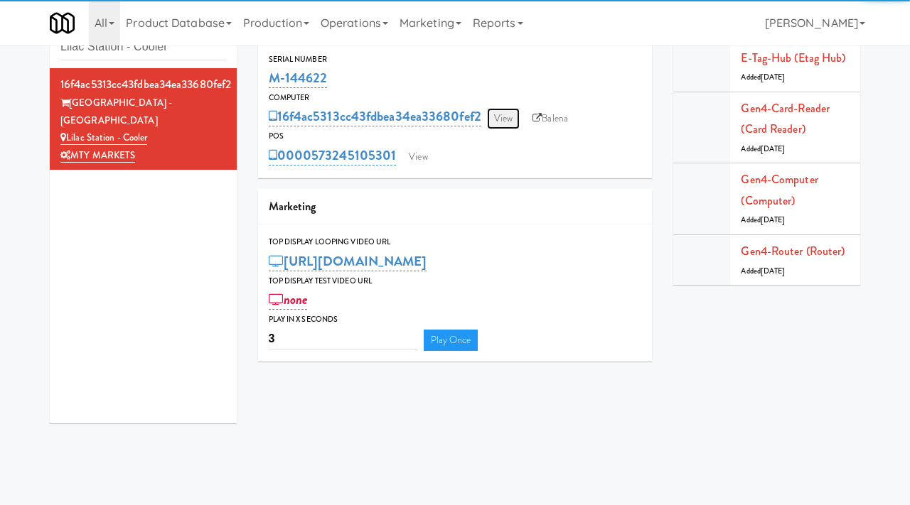
click at [500, 120] on link "View" at bounding box center [503, 118] width 33 height 21
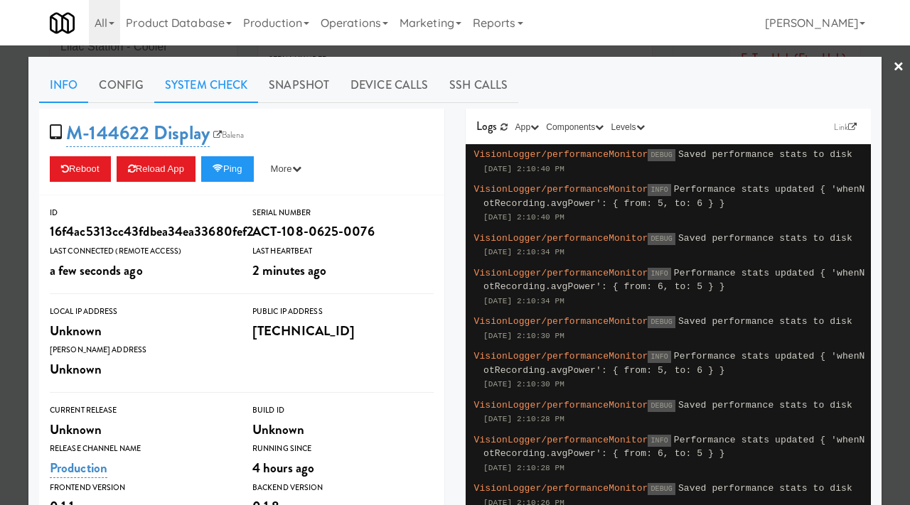
click at [220, 99] on link "System Check" at bounding box center [206, 86] width 104 height 36
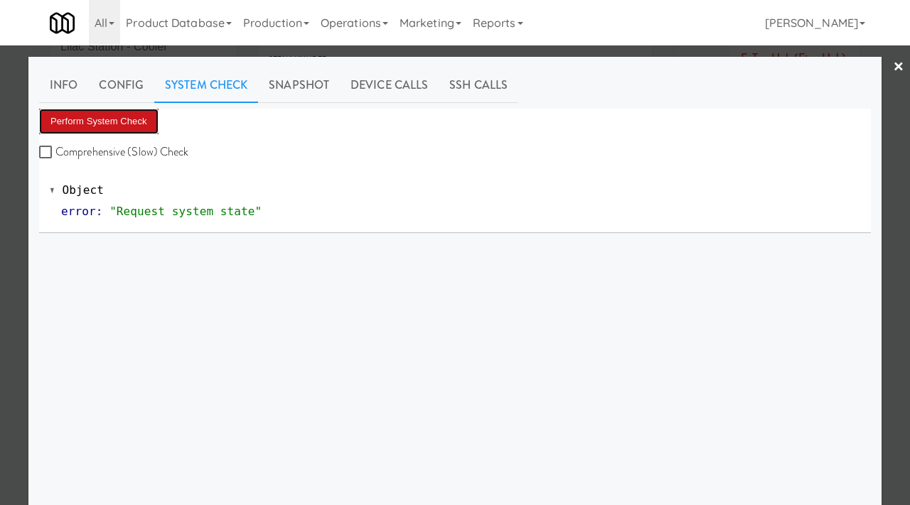
click at [141, 121] on button "Perform System Check" at bounding box center [98, 122] width 119 height 26
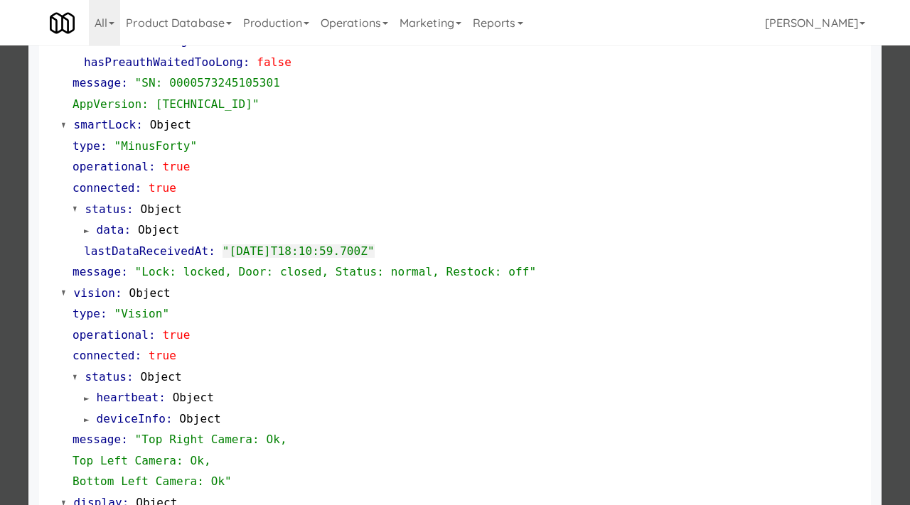
scroll to position [598, 0]
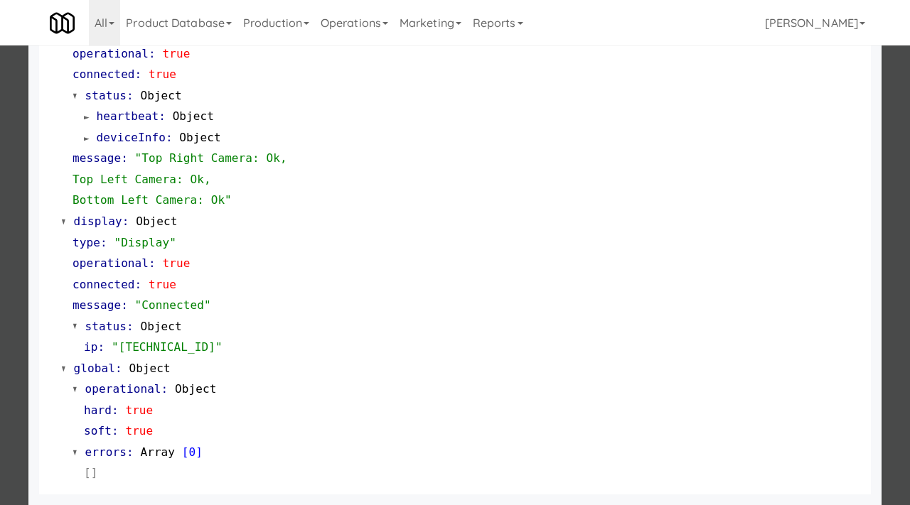
click at [10, 291] on div at bounding box center [455, 252] width 910 height 505
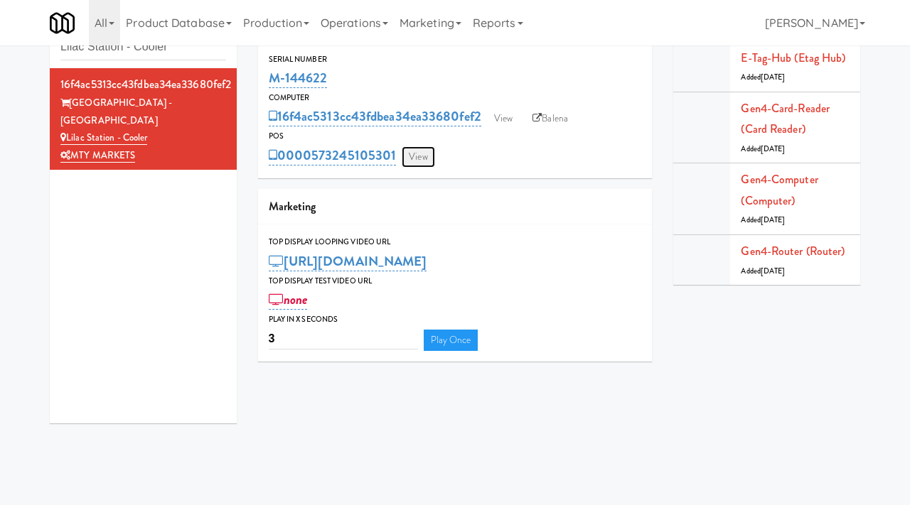
click at [416, 158] on link "View" at bounding box center [418, 156] width 33 height 21
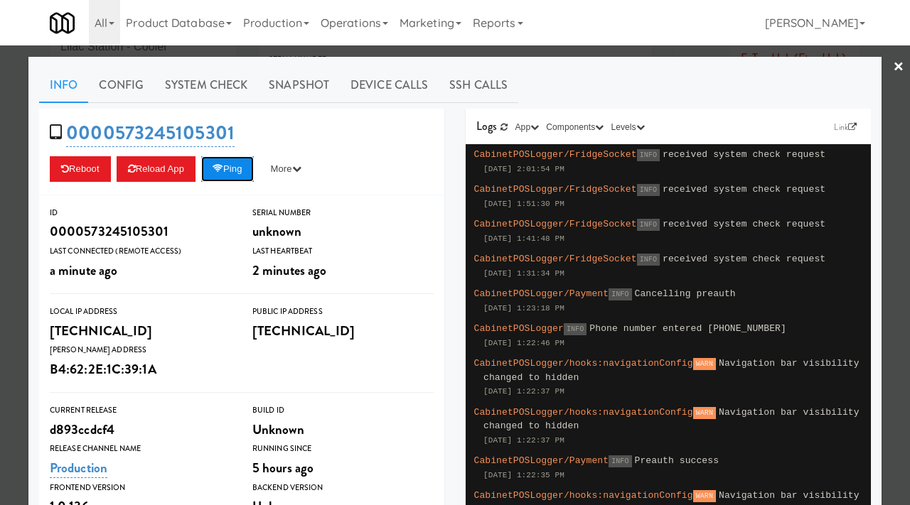
click at [238, 170] on button "Ping" at bounding box center [227, 169] width 53 height 26
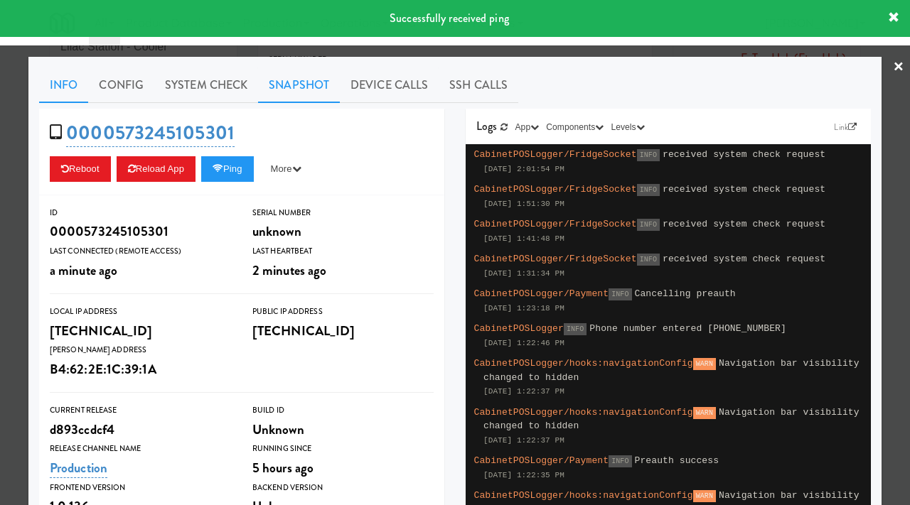
click at [291, 81] on link "Snapshot" at bounding box center [299, 86] width 82 height 36
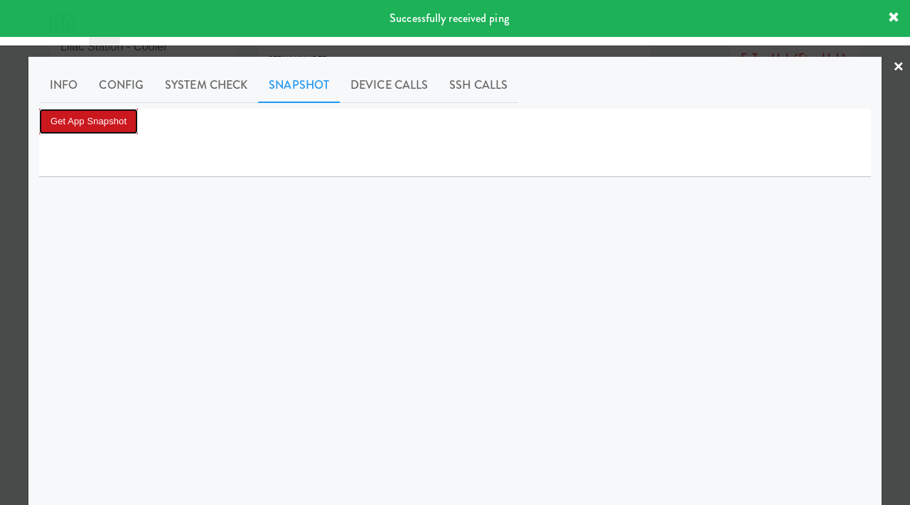
click at [112, 122] on button "Get App Snapshot" at bounding box center [88, 122] width 99 height 26
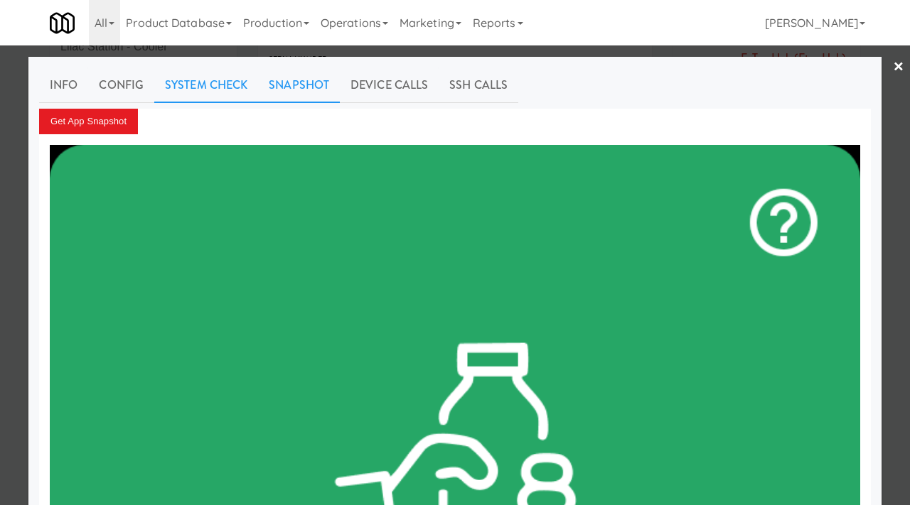
click at [220, 95] on link "System Check" at bounding box center [206, 86] width 104 height 36
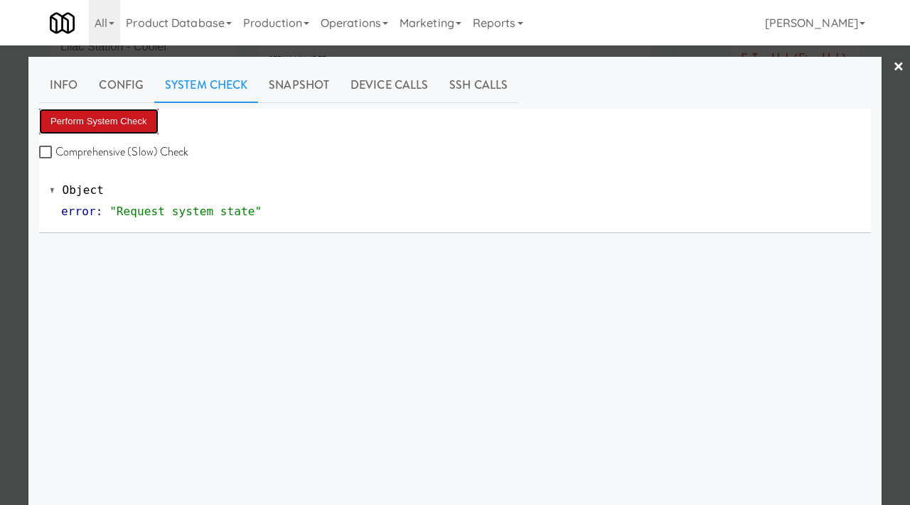
click at [129, 129] on button "Perform System Check" at bounding box center [98, 122] width 119 height 26
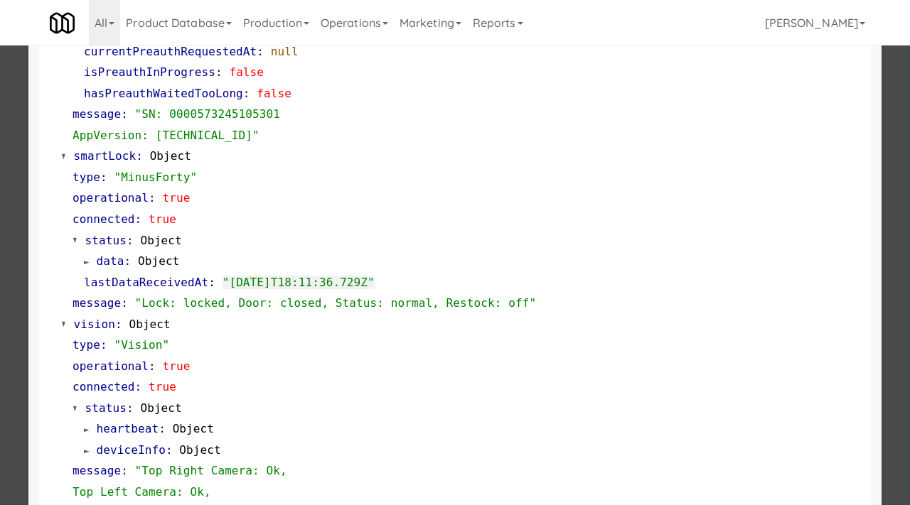
scroll to position [598, 0]
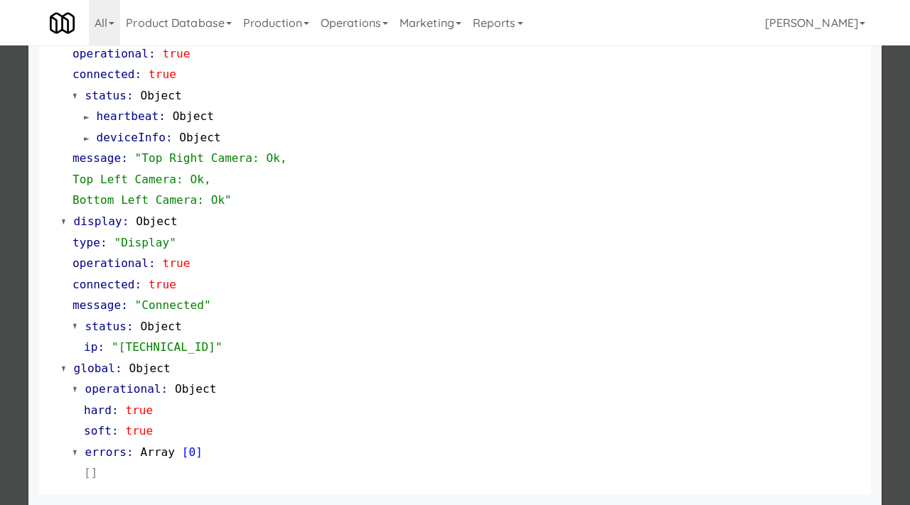
click at [18, 71] on div at bounding box center [455, 252] width 910 height 505
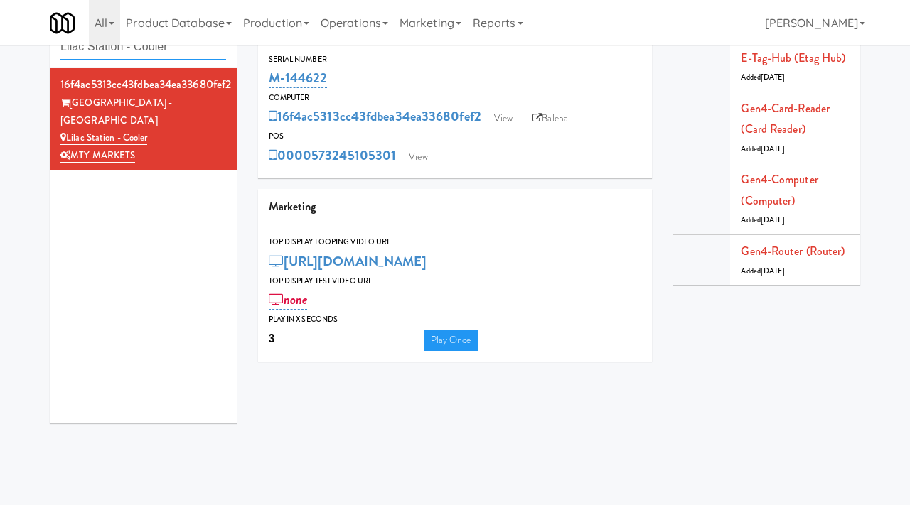
click at [198, 54] on input "Lilac Station - Cooler" at bounding box center [143, 47] width 166 height 26
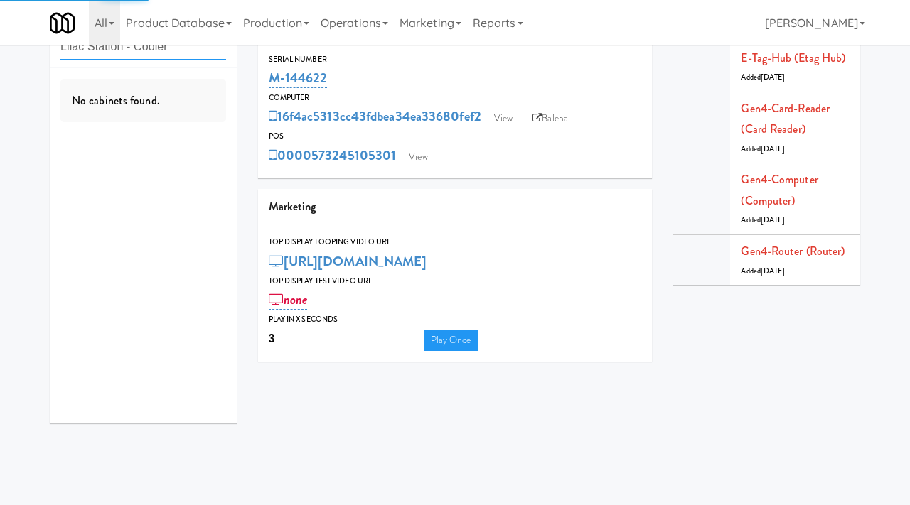
paste input "Pinnacle - Cooler M"
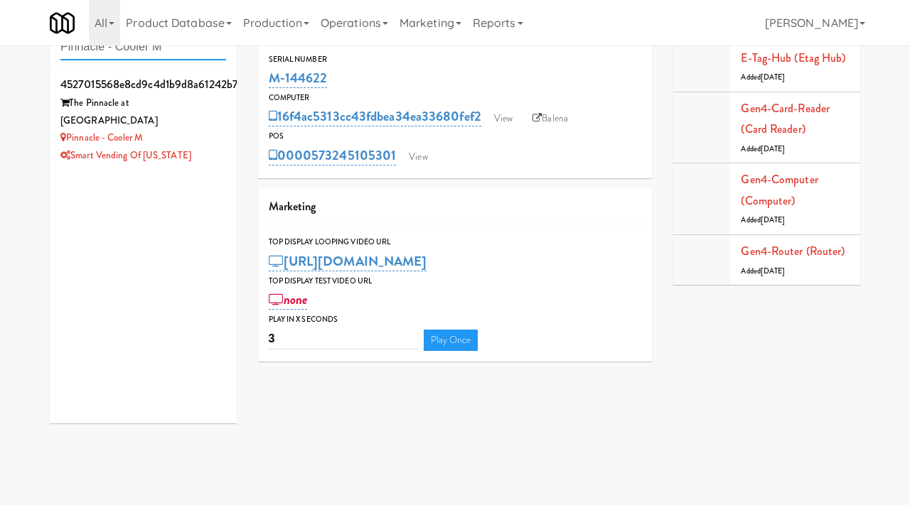
type input "Pinnacle - Cooler M"
click at [189, 129] on div "Pinnacle - Cooler M" at bounding box center [143, 138] width 166 height 18
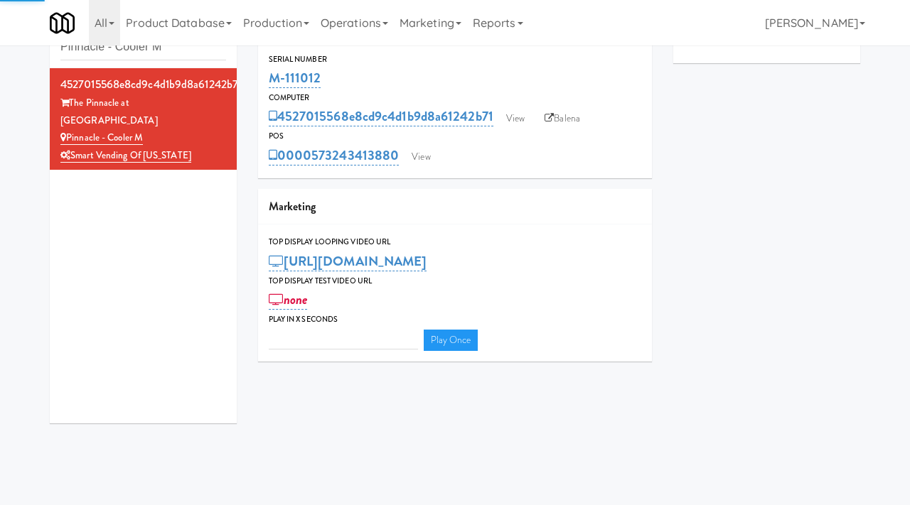
type input "3"
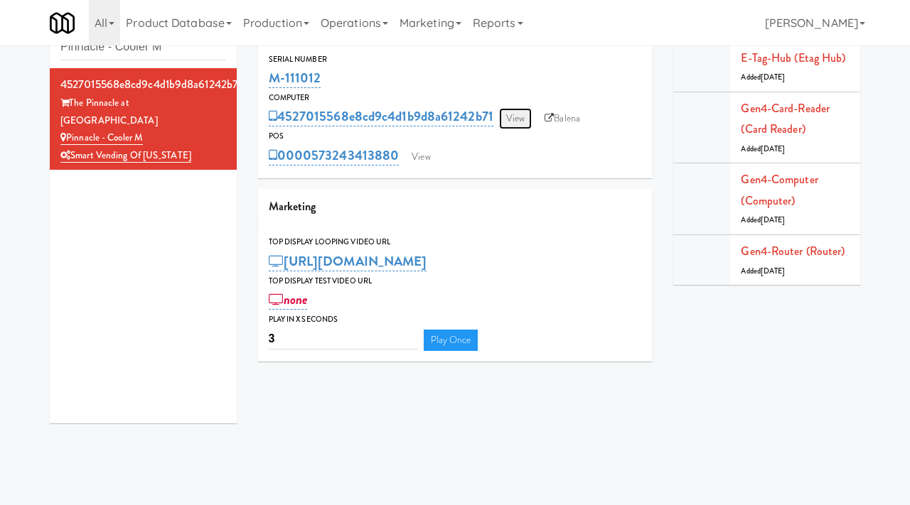
click at [519, 126] on link "View" at bounding box center [515, 118] width 33 height 21
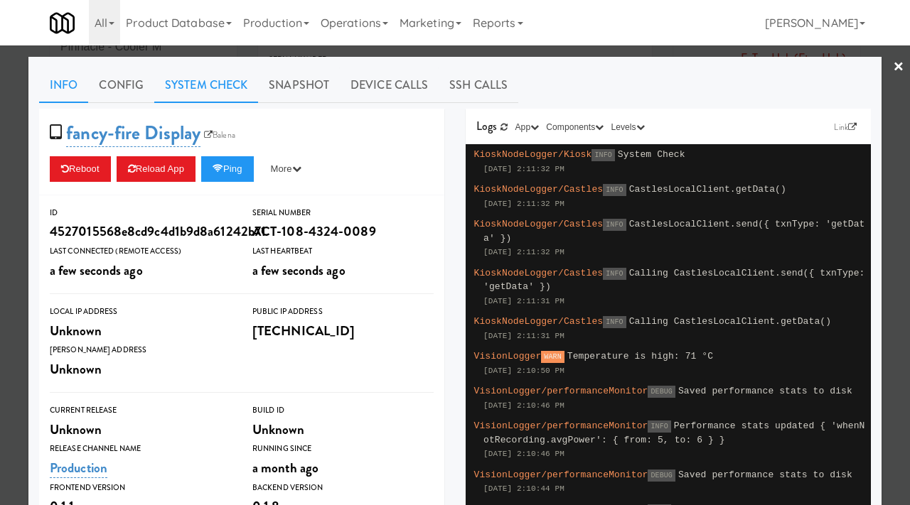
click at [212, 78] on link "System Check" at bounding box center [206, 86] width 104 height 36
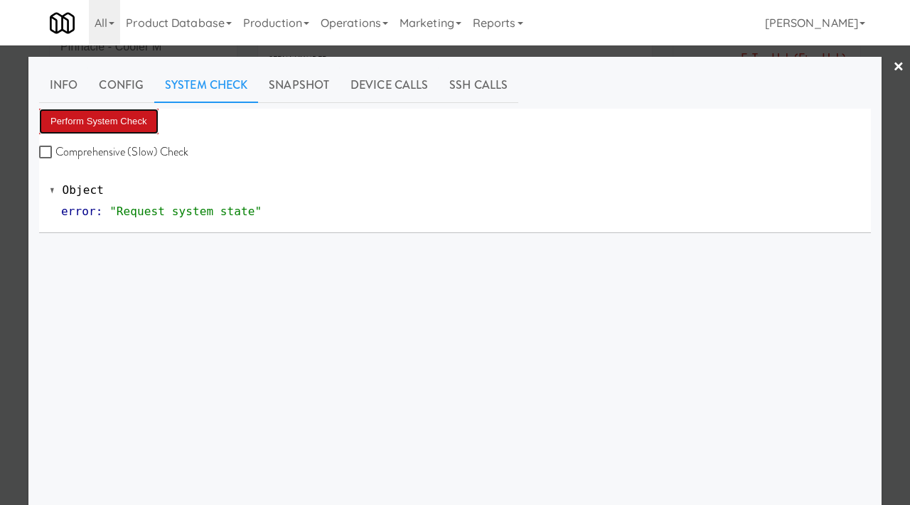
click at [125, 111] on button "Perform System Check" at bounding box center [98, 122] width 119 height 26
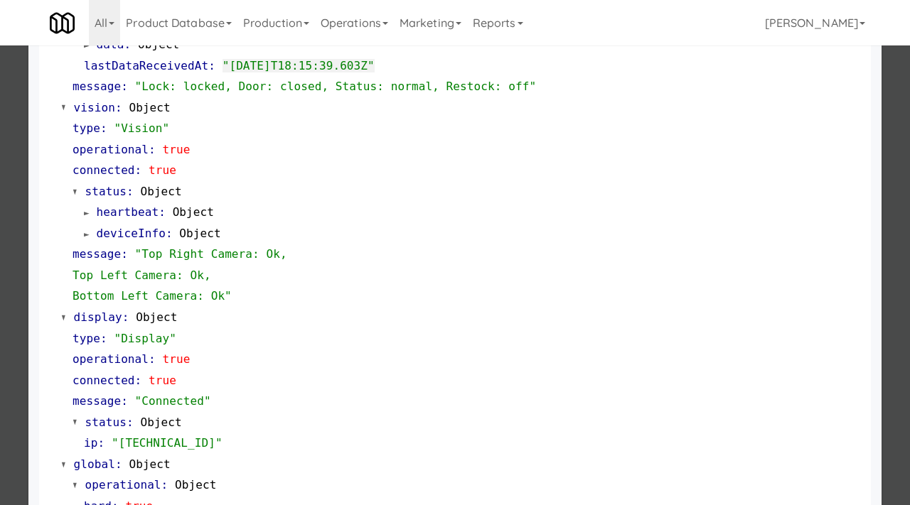
scroll to position [598, 0]
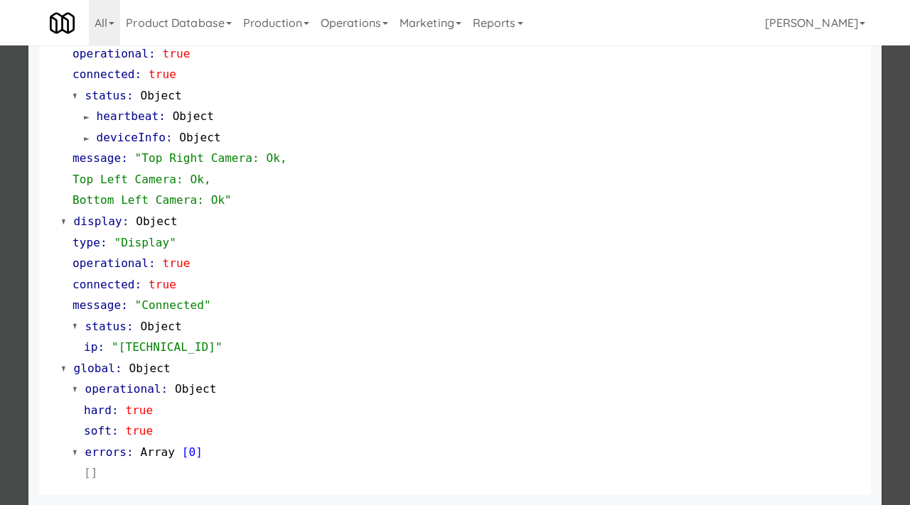
click at [0, 309] on div at bounding box center [455, 252] width 910 height 505
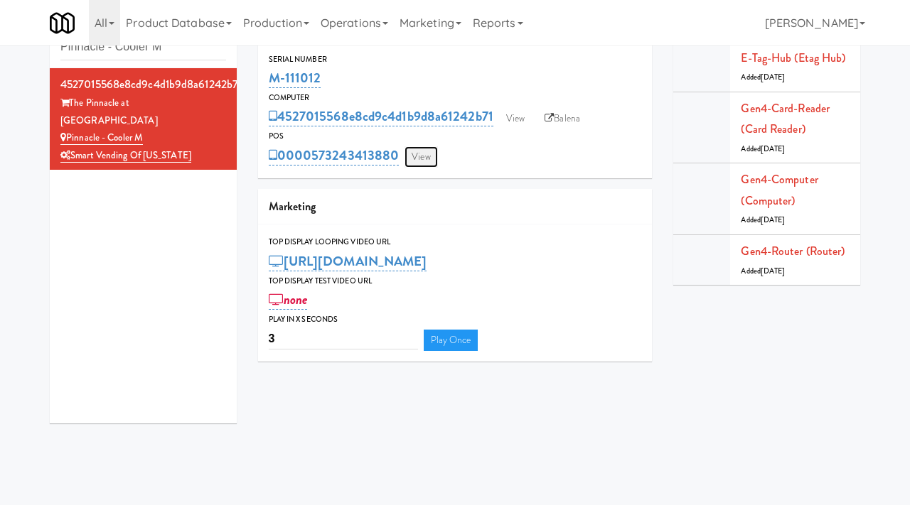
click at [426, 167] on link "View" at bounding box center [420, 156] width 33 height 21
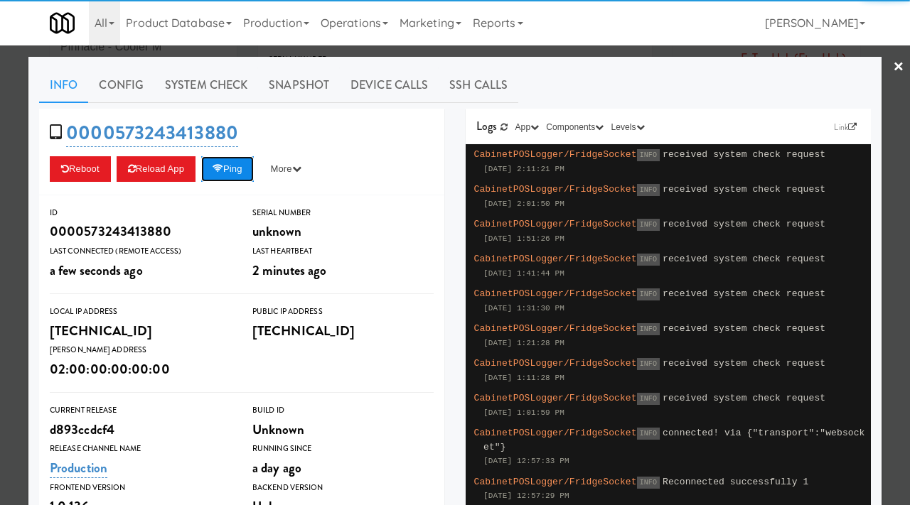
click at [224, 173] on button "Ping" at bounding box center [227, 169] width 53 height 26
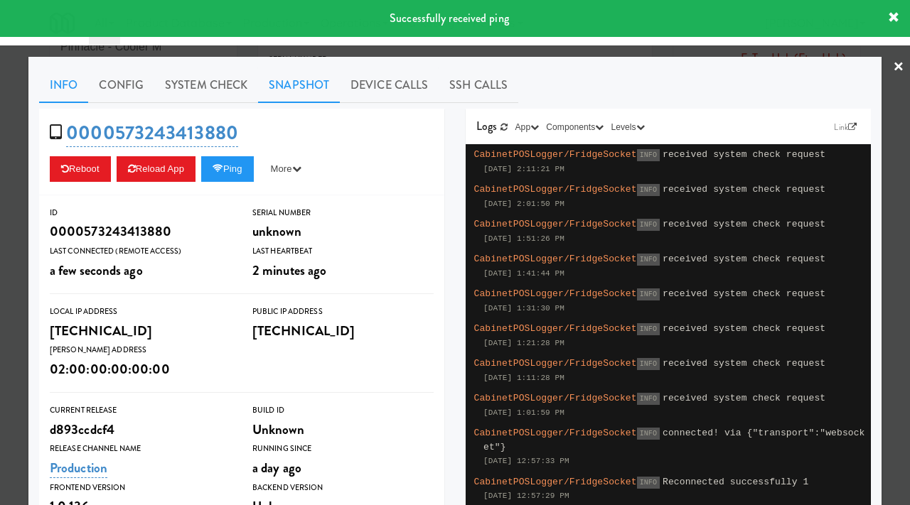
click at [303, 82] on link "Snapshot" at bounding box center [299, 86] width 82 height 36
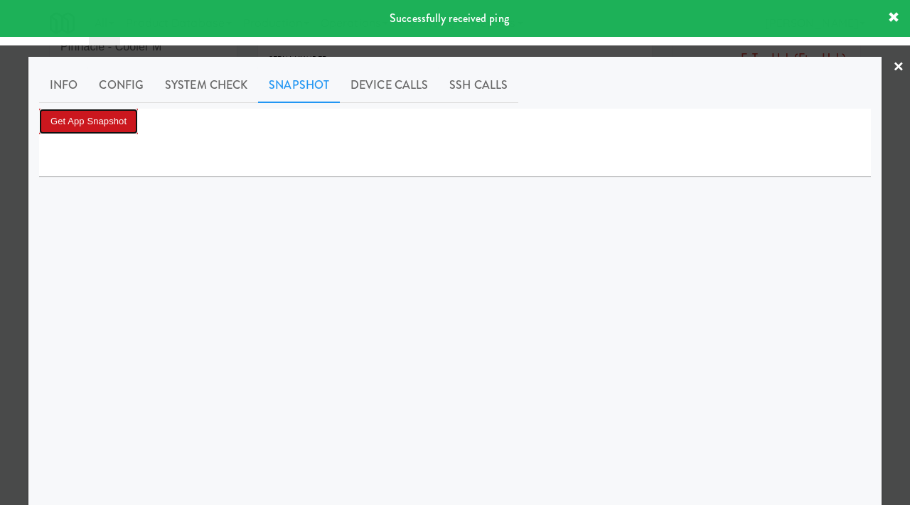
click at [93, 119] on button "Get App Snapshot" at bounding box center [88, 122] width 99 height 26
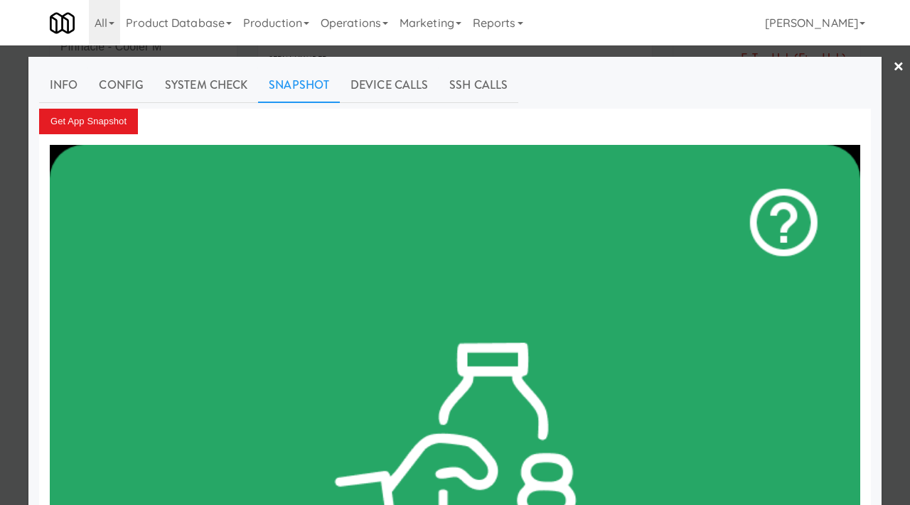
click at [0, 141] on div at bounding box center [455, 252] width 910 height 505
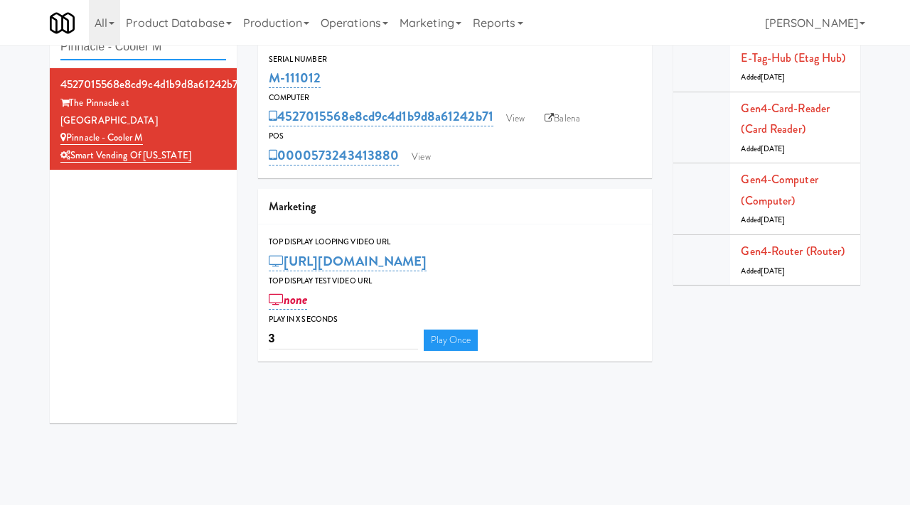
drag, startPoint x: 185, startPoint y: 55, endPoint x: 50, endPoint y: 48, distance: 135.2
click at [50, 48] on div "Cabinets Pinnacle - Cooler M" at bounding box center [143, 37] width 187 height 63
paste input "1730 N [PERSON_NAME] - Right - Fridge"
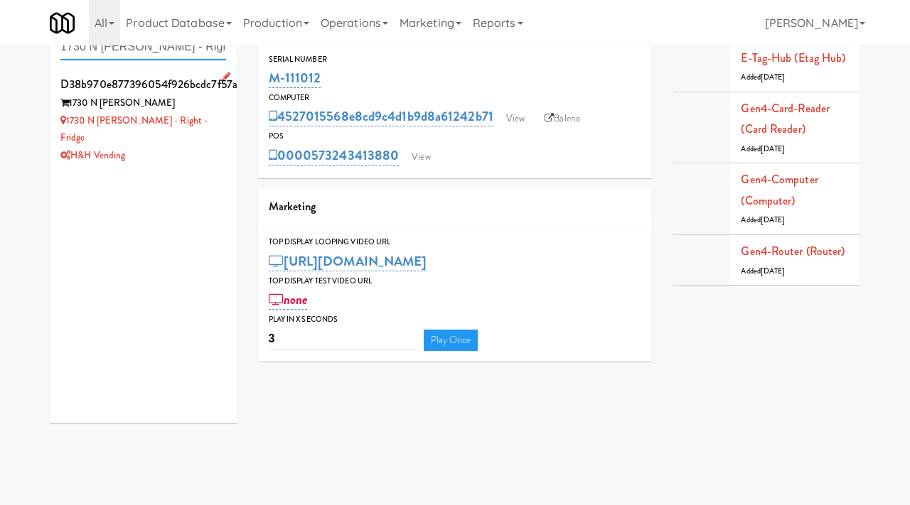
type input "1730 N [PERSON_NAME] - Right - Fridge"
click at [195, 122] on div "1730 N [PERSON_NAME] - Right - Fridge" at bounding box center [143, 129] width 166 height 35
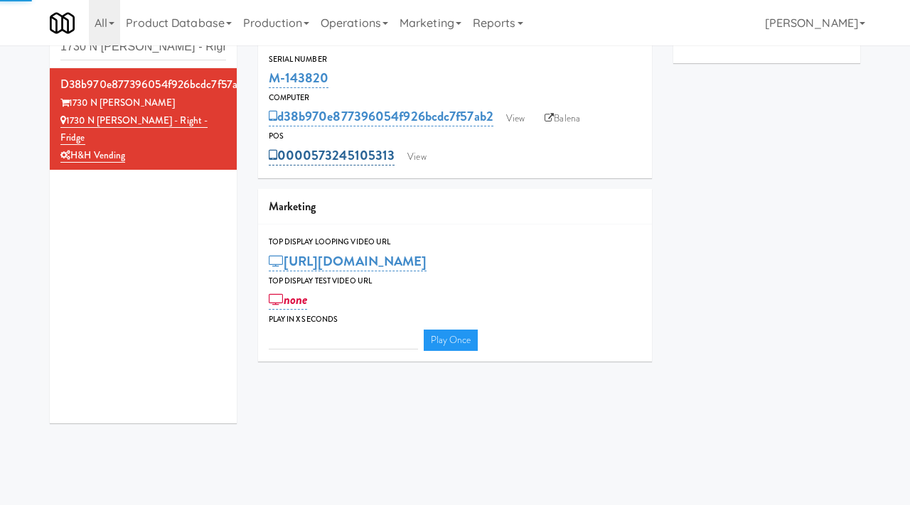
type input "3"
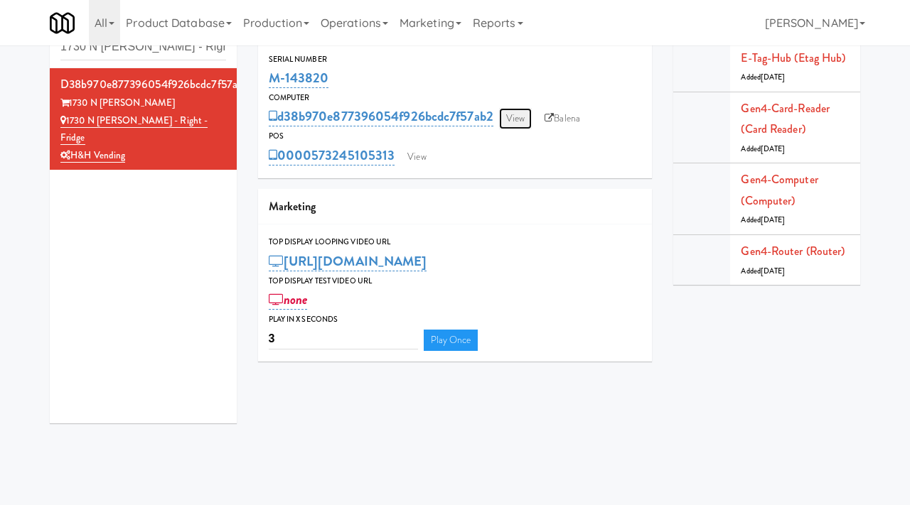
click at [518, 118] on link "View" at bounding box center [515, 118] width 33 height 21
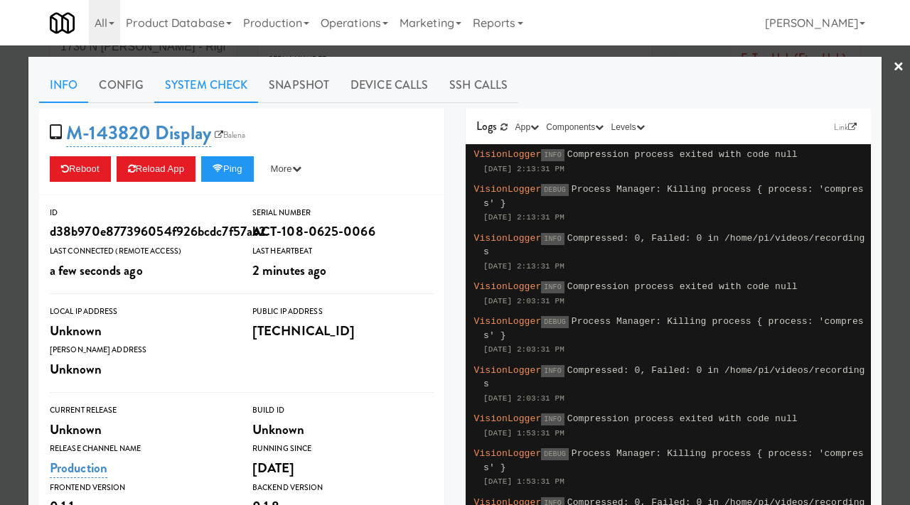
click at [204, 87] on link "System Check" at bounding box center [206, 86] width 104 height 36
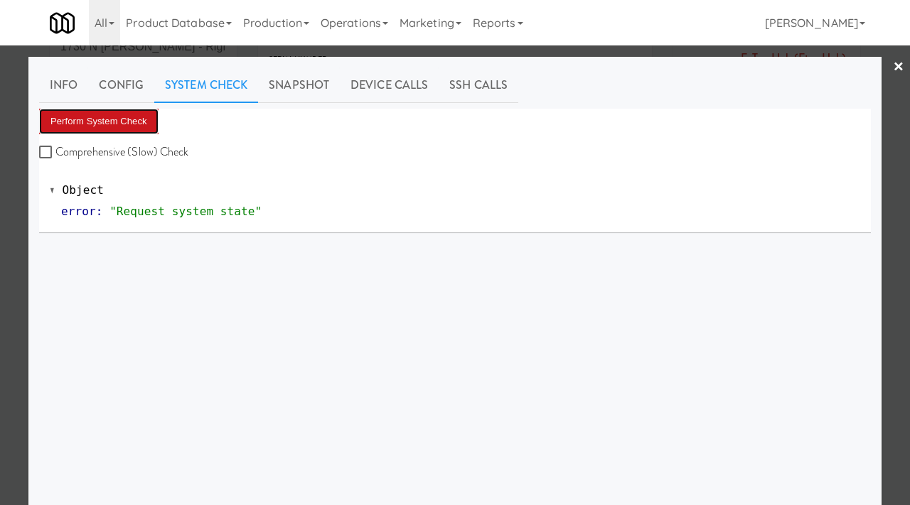
click at [131, 113] on button "Perform System Check" at bounding box center [98, 122] width 119 height 26
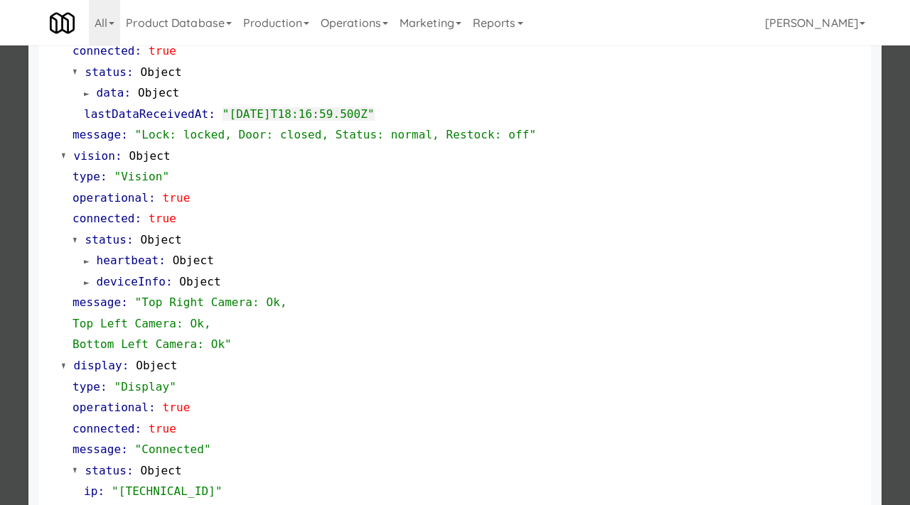
scroll to position [598, 0]
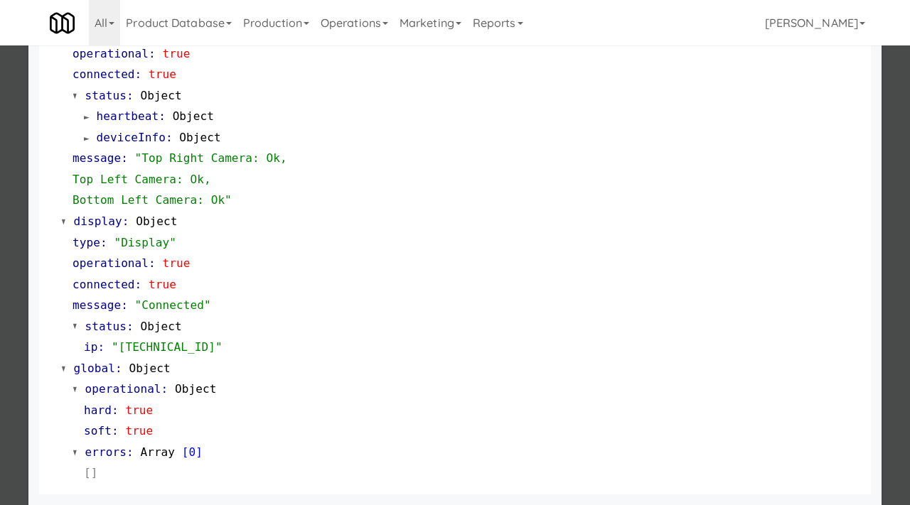
click at [11, 346] on div at bounding box center [455, 252] width 910 height 505
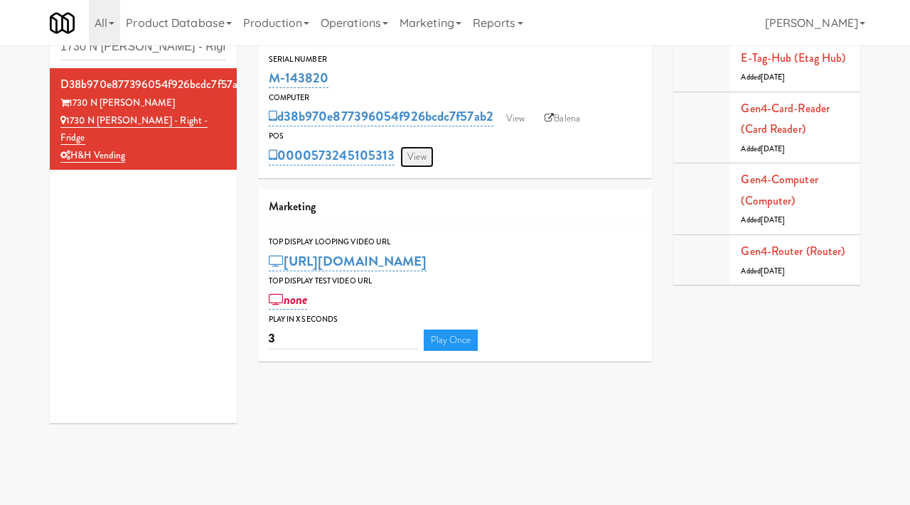
click at [411, 156] on link "View" at bounding box center [416, 156] width 33 height 21
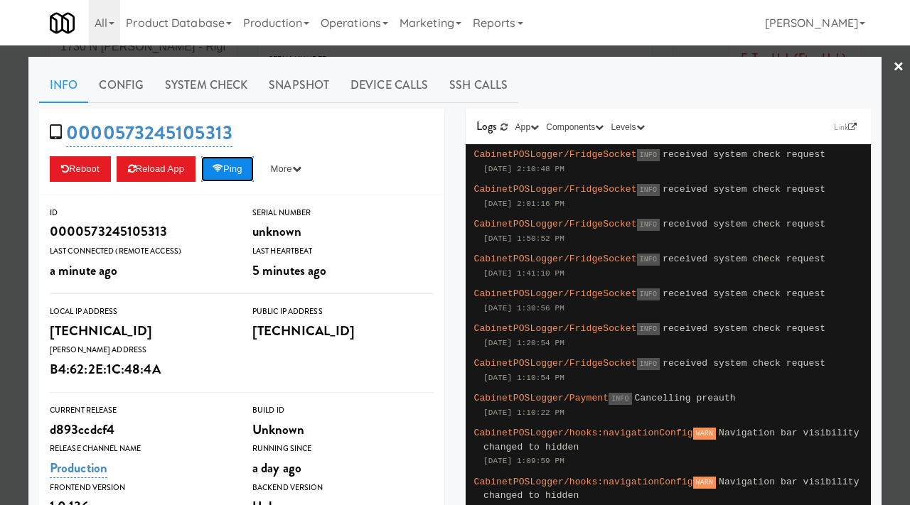
click at [230, 172] on button "Ping" at bounding box center [227, 169] width 53 height 26
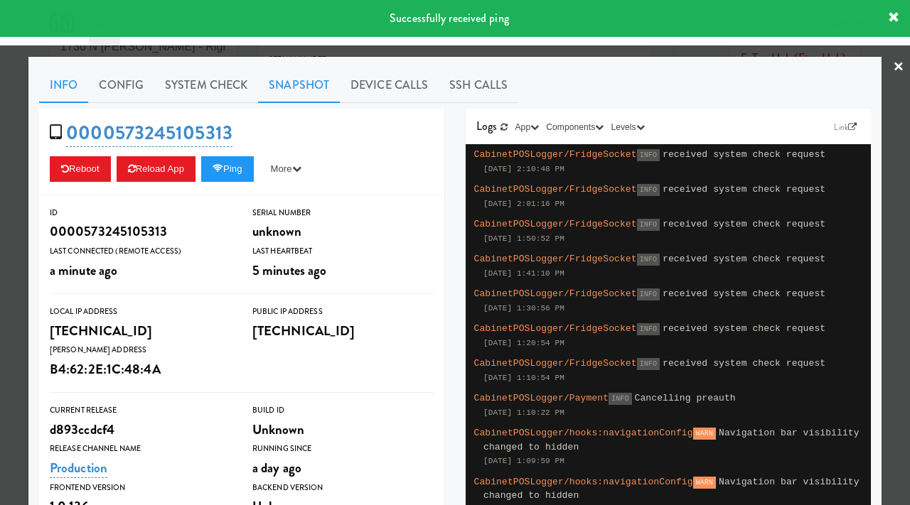
click at [308, 81] on link "Snapshot" at bounding box center [299, 86] width 82 height 36
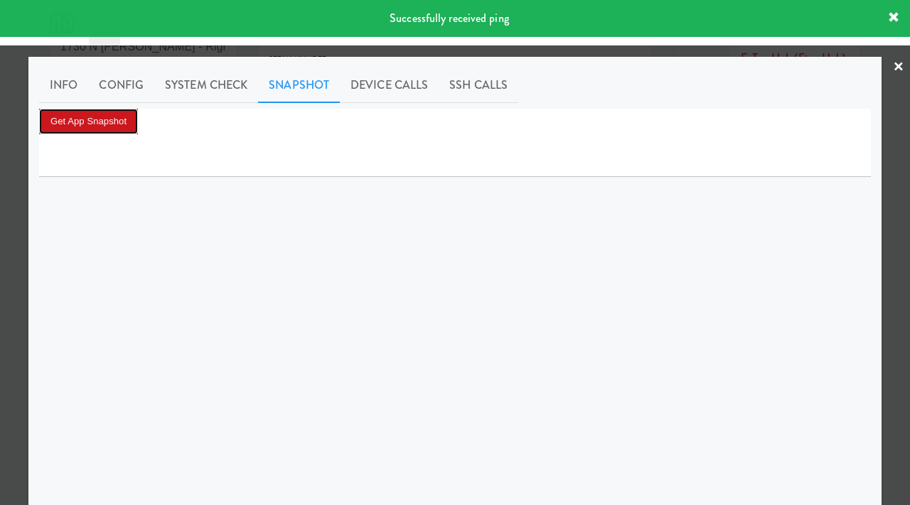
click at [89, 124] on button "Get App Snapshot" at bounding box center [88, 122] width 99 height 26
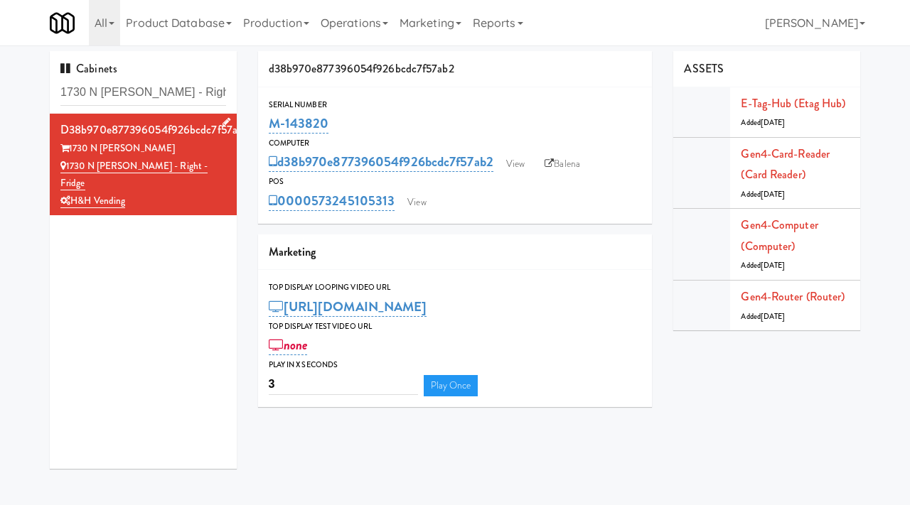
scroll to position [45, 0]
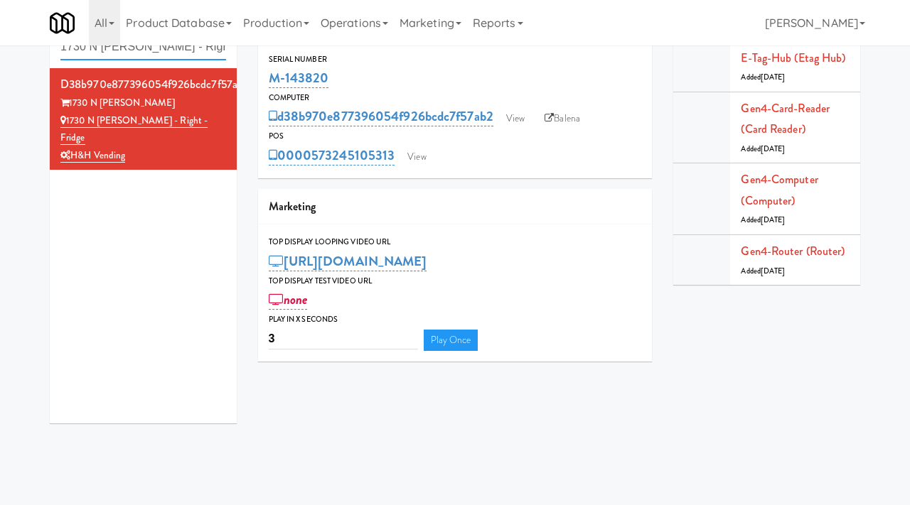
click at [161, 55] on input "1730 N [PERSON_NAME] - Right - Fridge" at bounding box center [143, 47] width 166 height 26
type input "oasis"
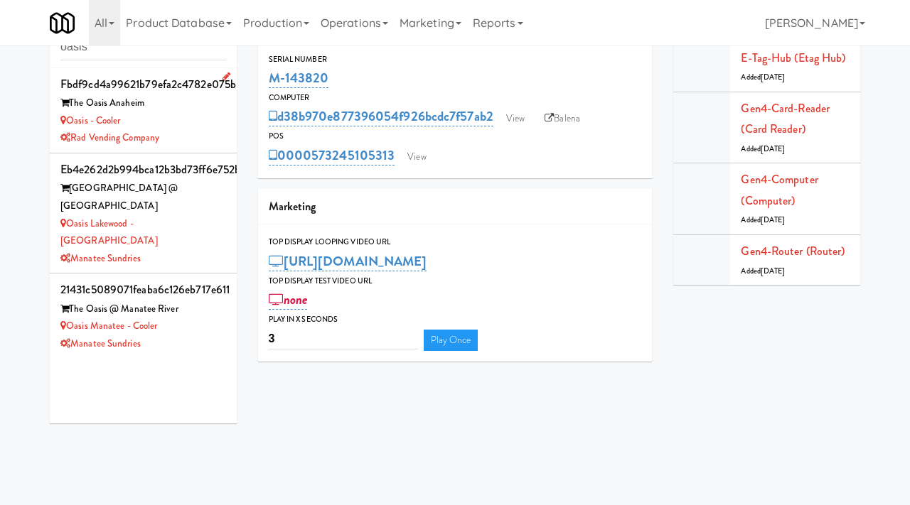
click at [205, 121] on div "Oasis - Cooler" at bounding box center [143, 121] width 166 height 18
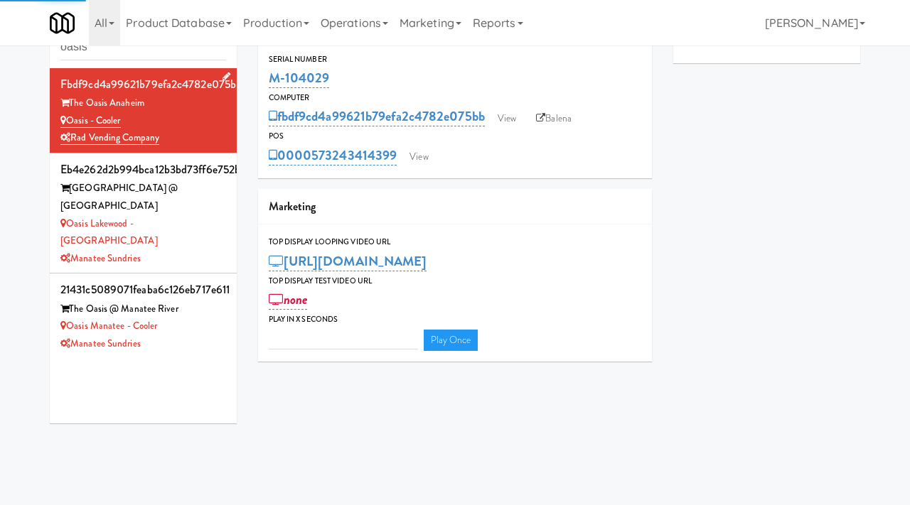
type input "3"
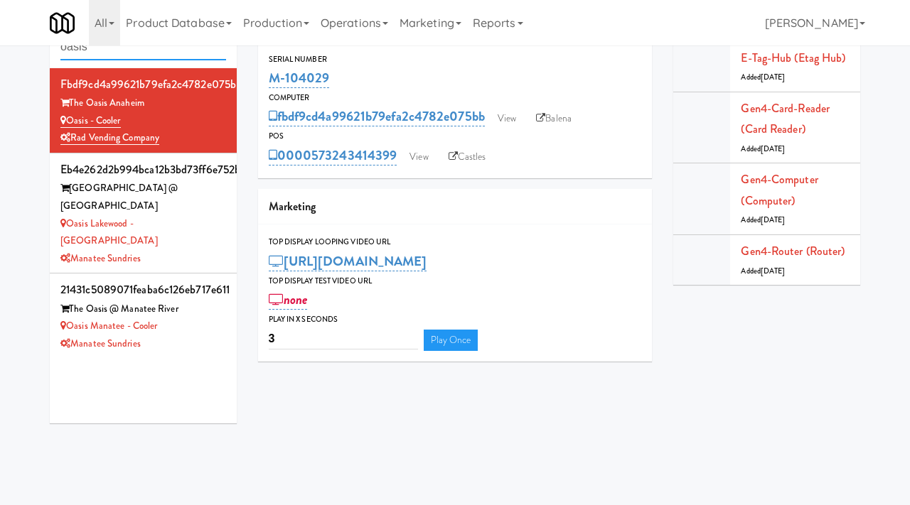
click at [125, 55] on input "oasis" at bounding box center [143, 47] width 166 height 26
type input "csmo"
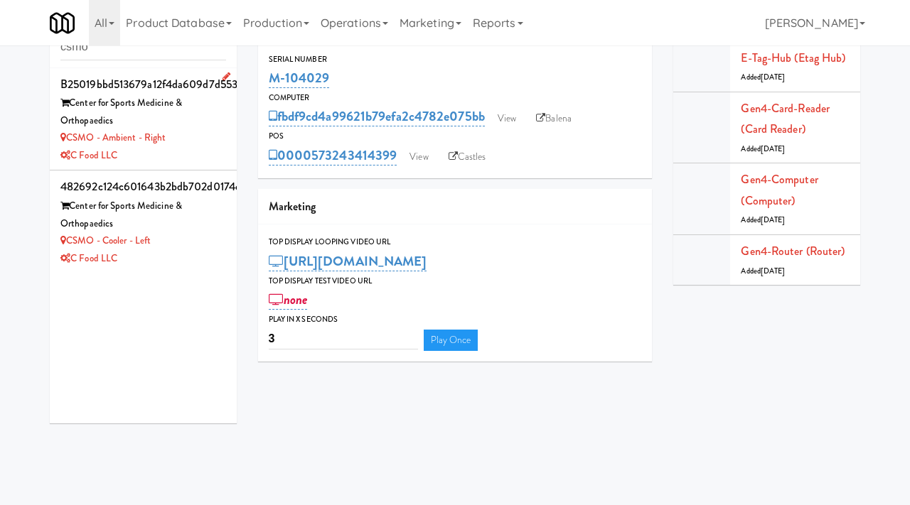
click at [202, 157] on div "C Food LLC" at bounding box center [143, 156] width 166 height 18
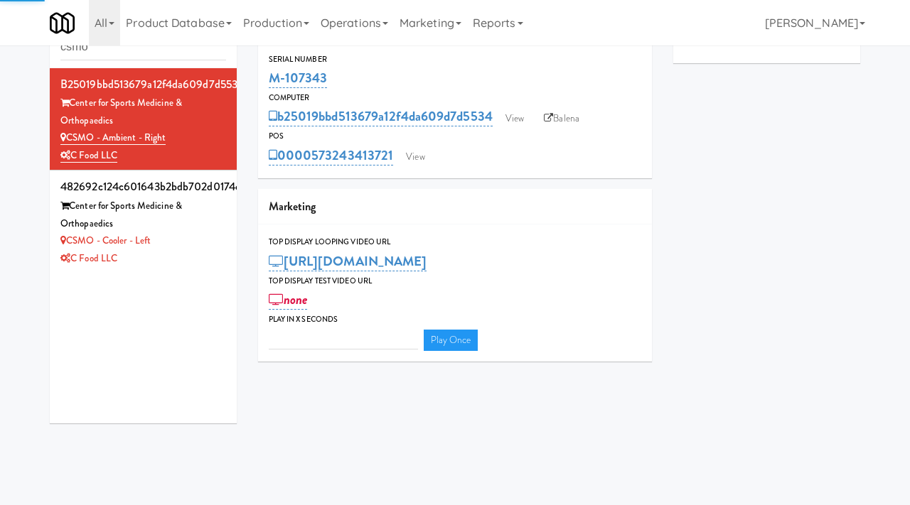
type input "3"
click at [508, 113] on link "View" at bounding box center [514, 118] width 33 height 21
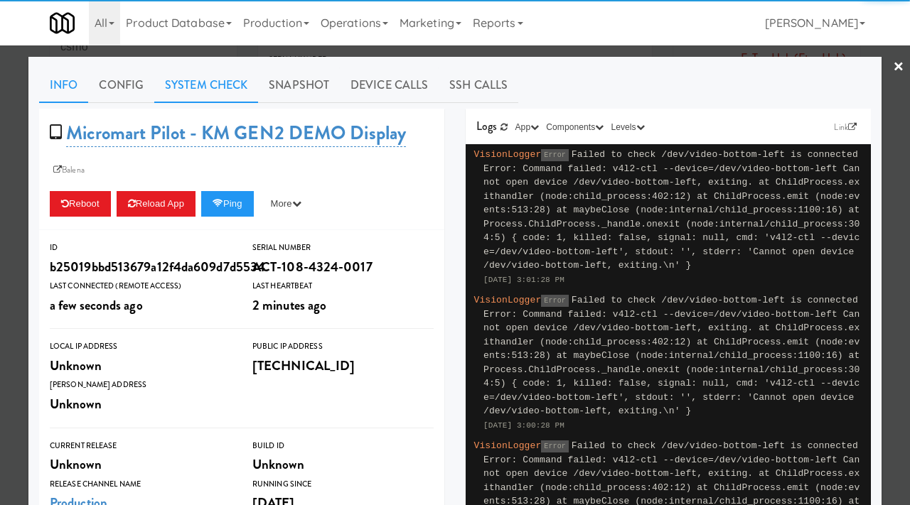
click at [188, 94] on link "System Check" at bounding box center [206, 86] width 104 height 36
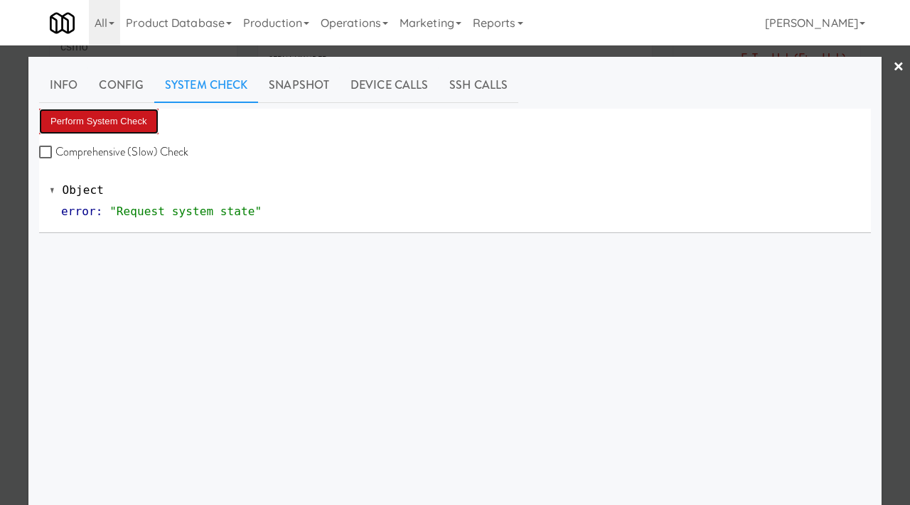
click at [120, 119] on button "Perform System Check" at bounding box center [98, 122] width 119 height 26
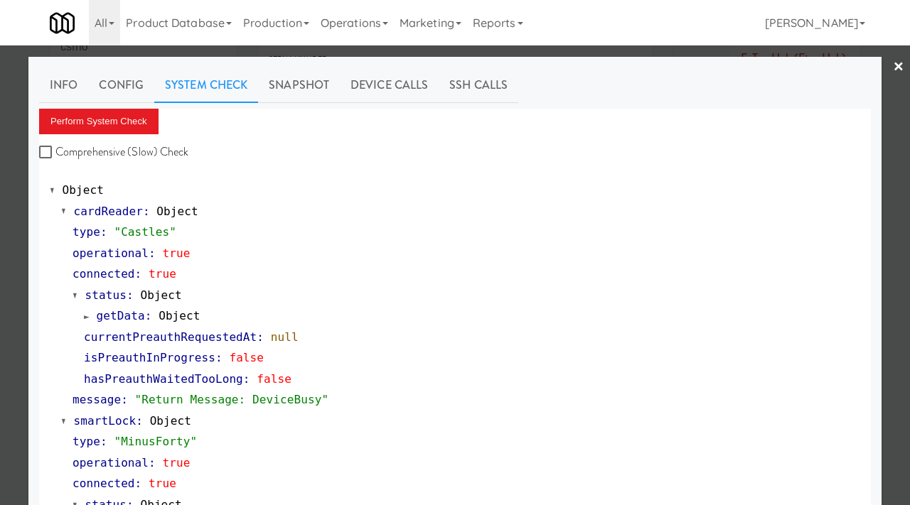
click at [0, 247] on div at bounding box center [455, 252] width 910 height 505
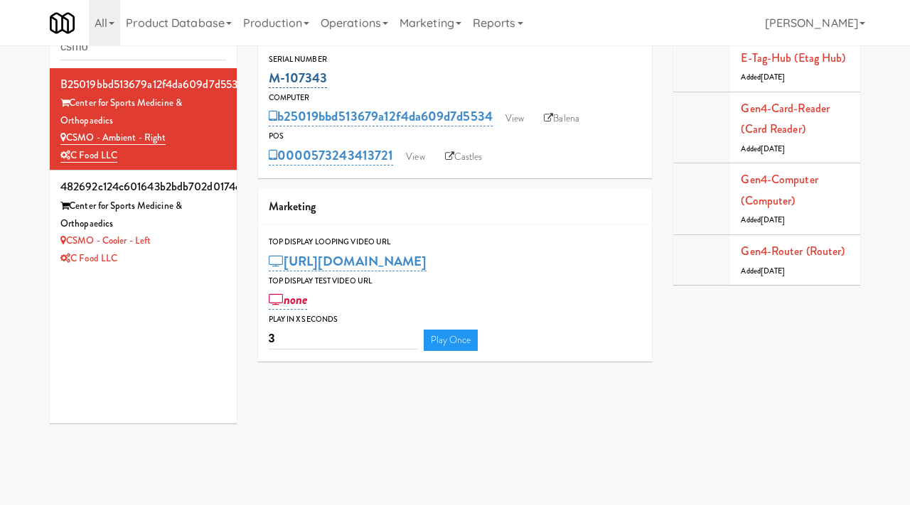
drag, startPoint x: 342, startPoint y: 76, endPoint x: 270, endPoint y: 76, distance: 71.8
click at [270, 76] on div "M-107343" at bounding box center [455, 78] width 373 height 24
copy link "M-107343"
click at [517, 114] on link "View" at bounding box center [514, 118] width 33 height 21
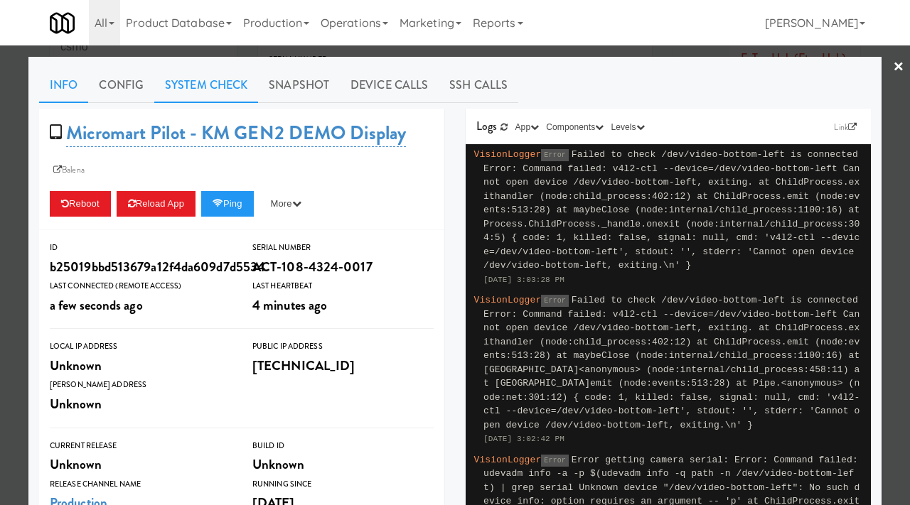
click at [219, 91] on link "System Check" at bounding box center [206, 86] width 104 height 36
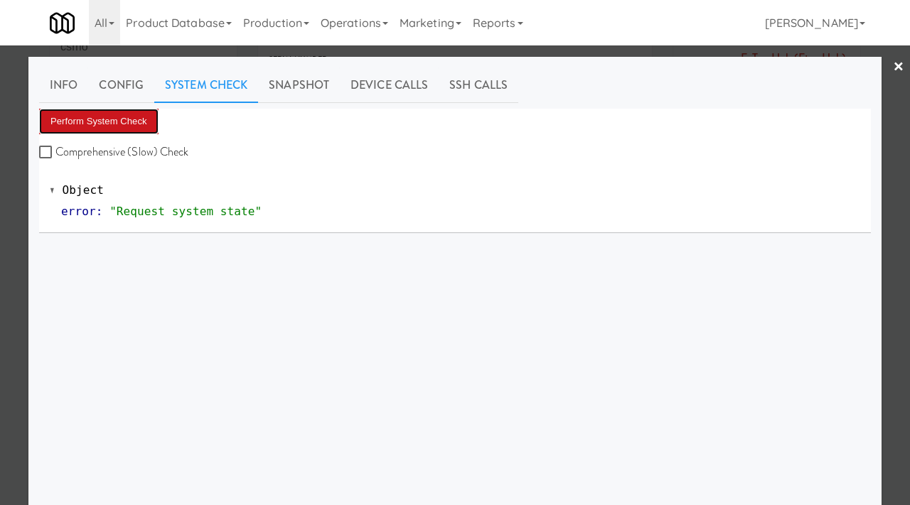
click at [127, 123] on button "Perform System Check" at bounding box center [98, 122] width 119 height 26
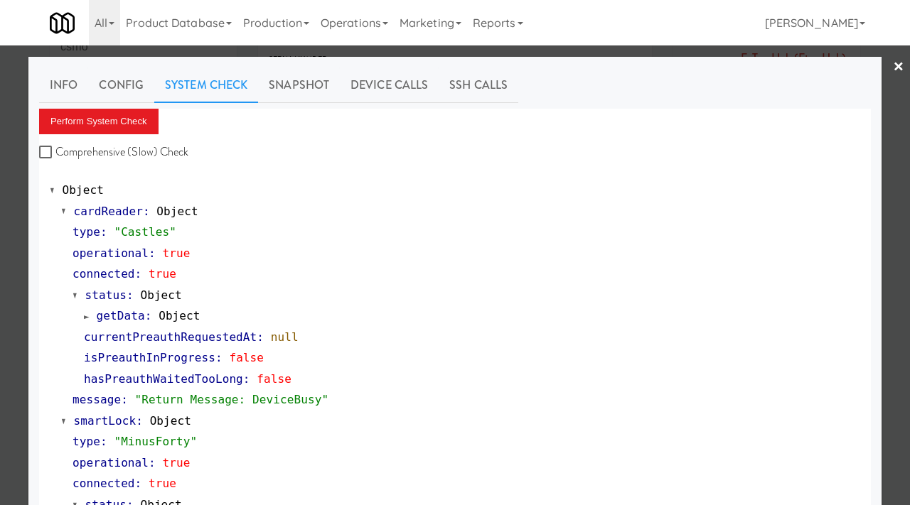
click at [0, 219] on div at bounding box center [455, 252] width 910 height 505
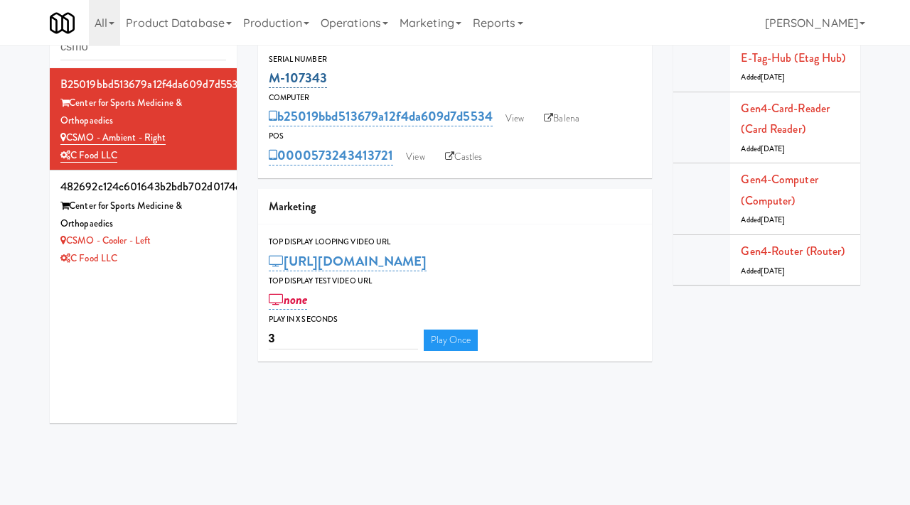
drag, startPoint x: 336, startPoint y: 75, endPoint x: 271, endPoint y: 75, distance: 64.7
click at [271, 75] on div "M-107343" at bounding box center [455, 78] width 373 height 24
copy link "M-107343"
drag, startPoint x: 171, startPoint y: 141, endPoint x: 70, endPoint y: 139, distance: 100.9
click at [70, 139] on div "CSMO - Ambient - Right" at bounding box center [143, 138] width 166 height 18
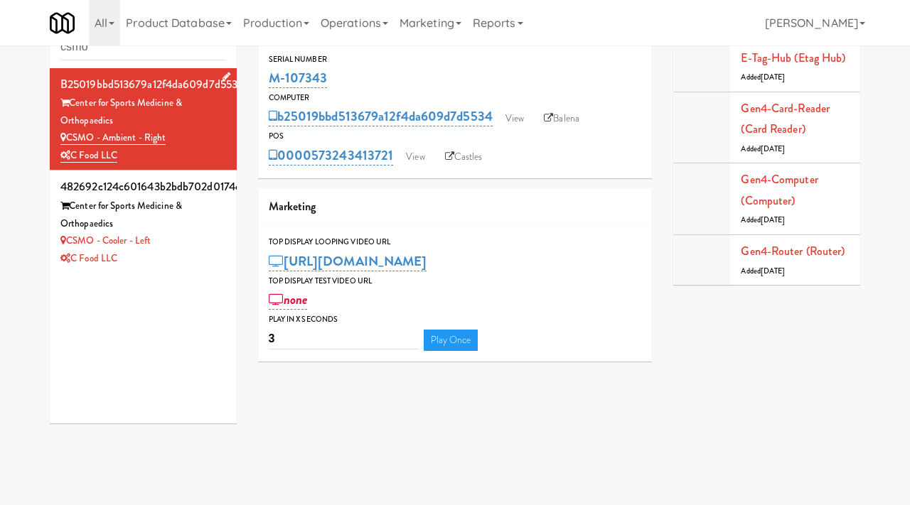
copy link "CSMO - Ambient - Right"
